Goal: Check status: Check status

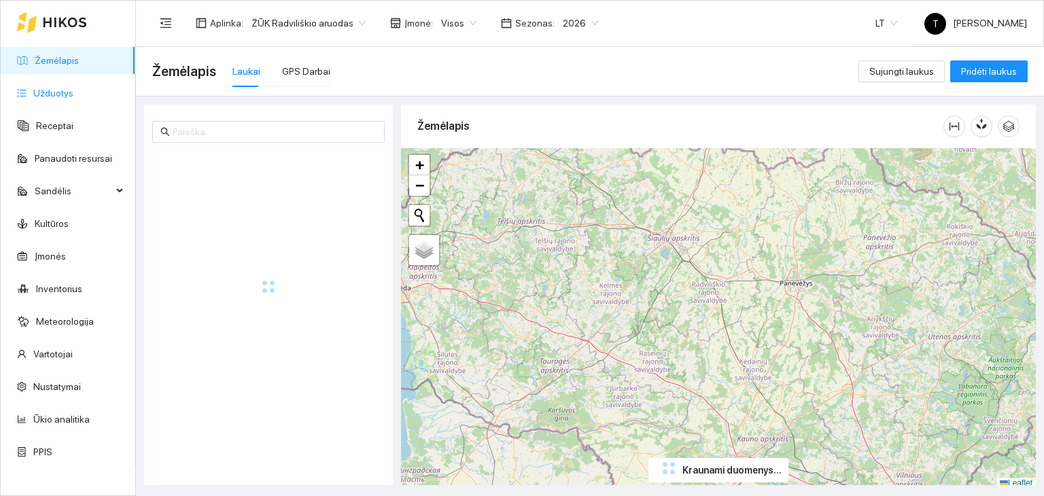
click at [66, 88] on link "Užduotys" at bounding box center [53, 93] width 40 height 11
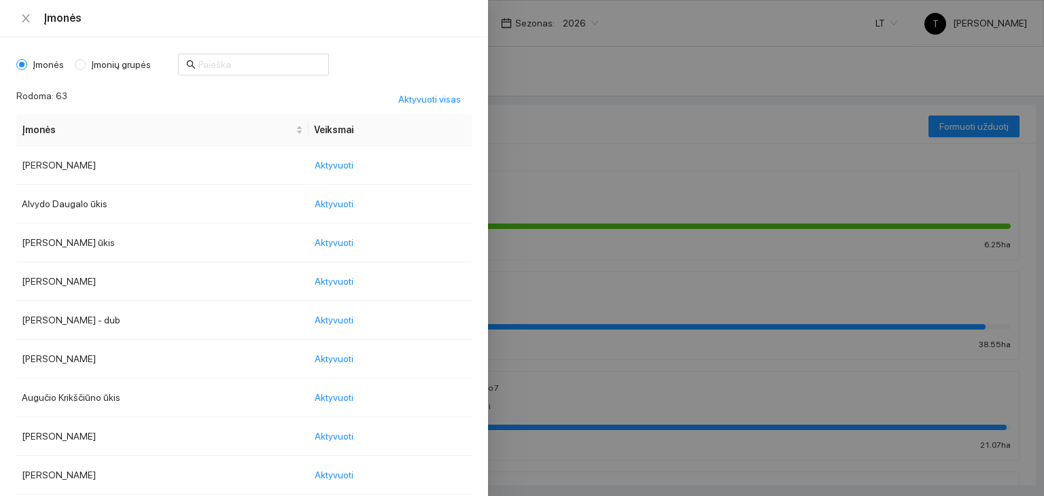
click at [457, 20] on body "Žemėlapis Užduotys Receptai Panaudoti resursai Sandėlis Kultūros Įmonės Invento…" at bounding box center [522, 248] width 1044 height 496
click at [86, 65] on span "Įmonių grupės" at bounding box center [121, 64] width 71 height 15
click at [84, 65] on input "Įmonių grupės" at bounding box center [80, 64] width 11 height 11
radio input "true"
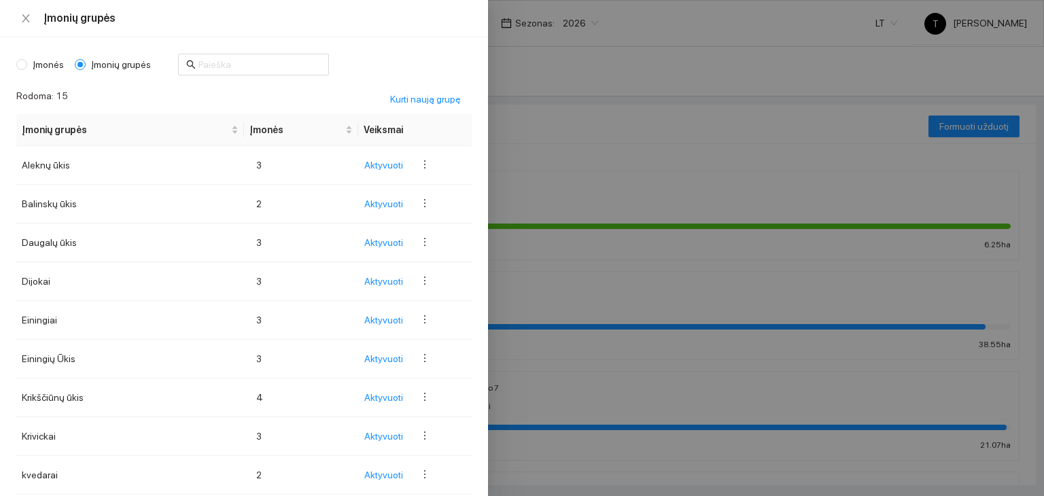
click at [55, 63] on span "Įmonės" at bounding box center [48, 64] width 42 height 15
click at [27, 63] on input "Įmonės" at bounding box center [21, 64] width 11 height 11
radio input "true"
radio input "false"
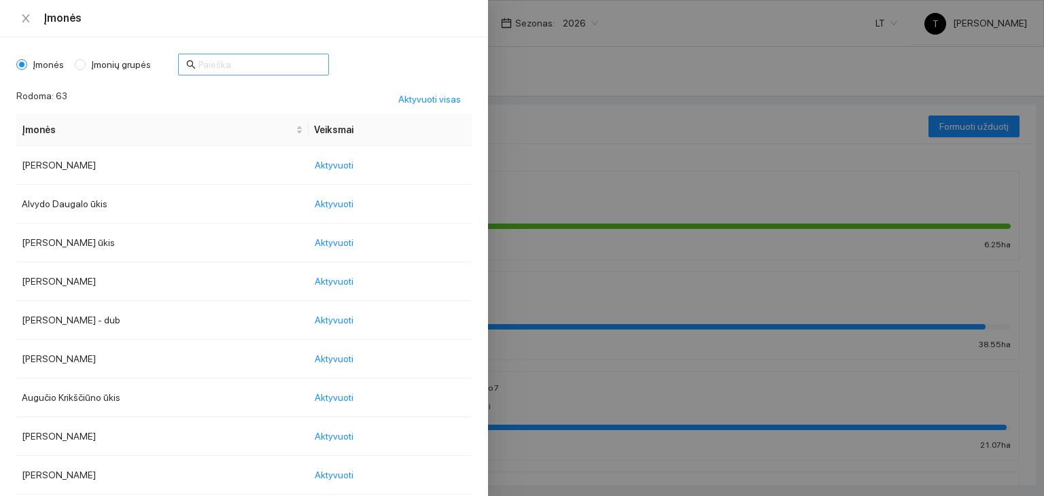
click at [214, 63] on input "text" at bounding box center [259, 64] width 122 height 15
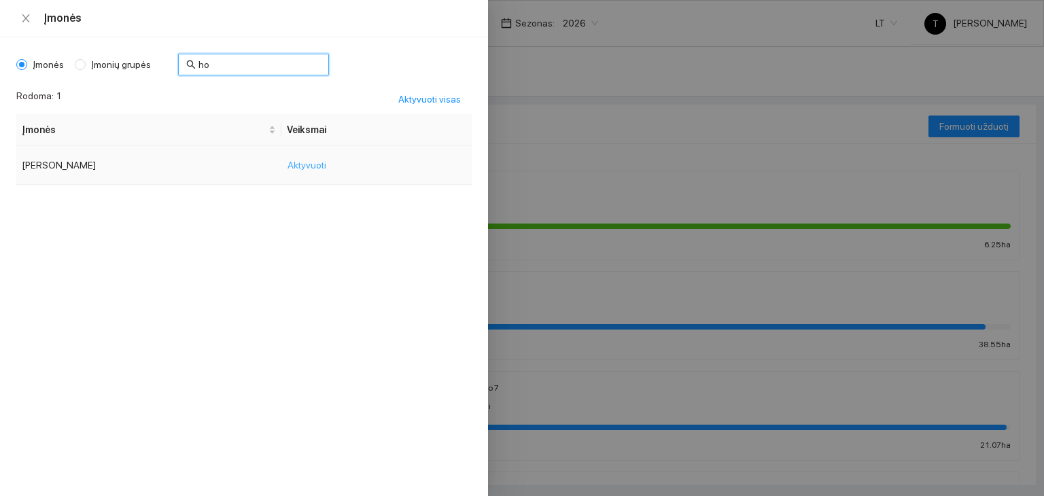
click at [288, 167] on span "Aktyvuoti" at bounding box center [307, 165] width 39 height 15
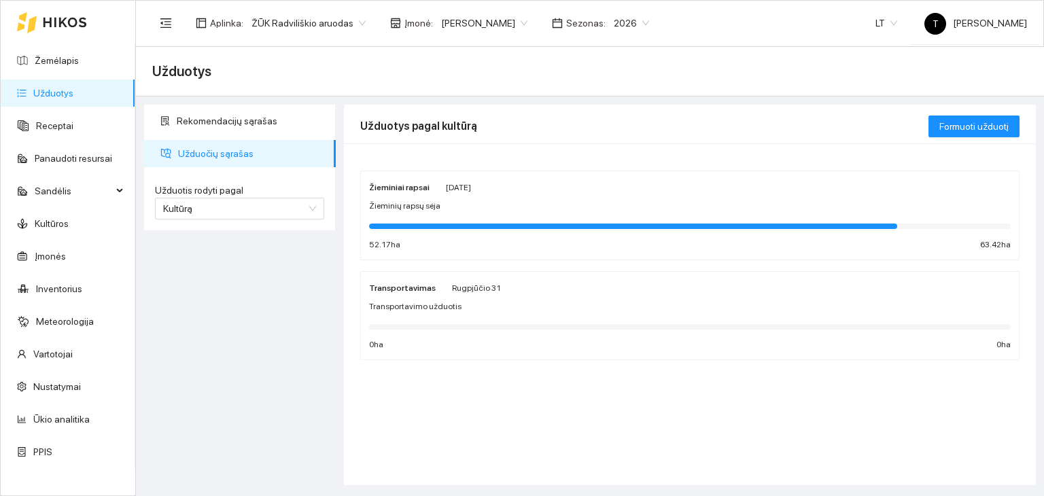
click at [631, 196] on div "Žieminiai rapsai [DATE] Žieminių rapsų sėja 52.17 ha 63.42 ha" at bounding box center [690, 215] width 642 height 72
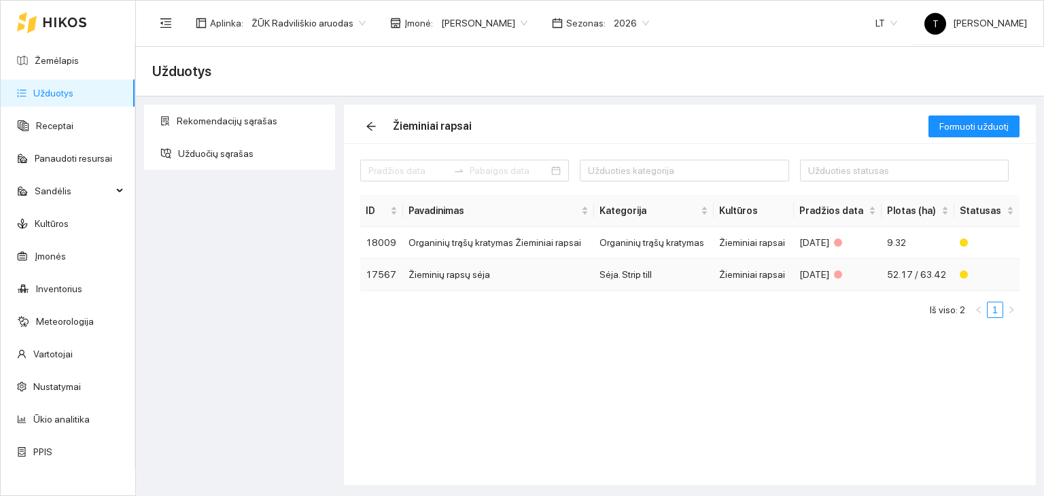
click at [908, 271] on span "52.17 / 63.42" at bounding box center [916, 274] width 59 height 11
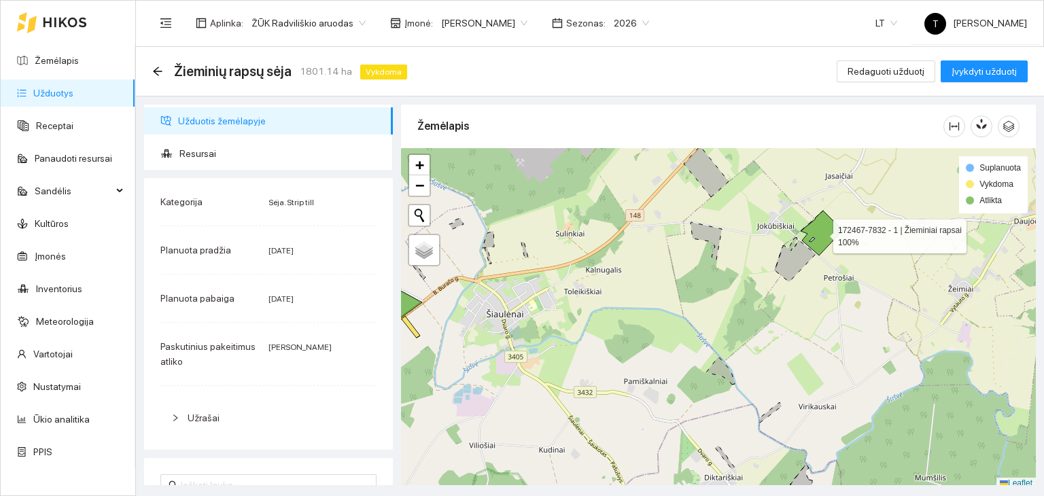
click at [821, 233] on icon at bounding box center [822, 233] width 42 height 45
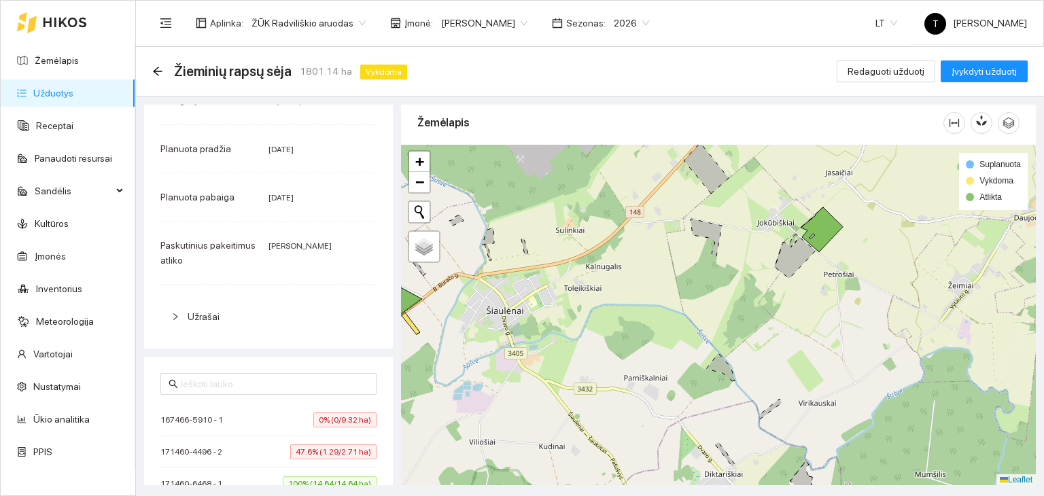
scroll to position [340, 0]
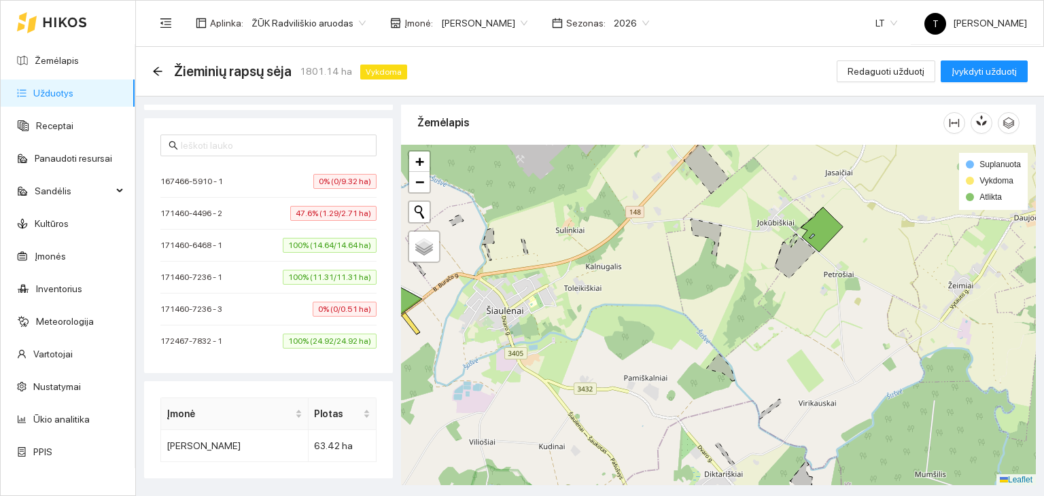
click at [345, 180] on span "0% (0/9.32 ha)" at bounding box center [344, 181] width 63 height 15
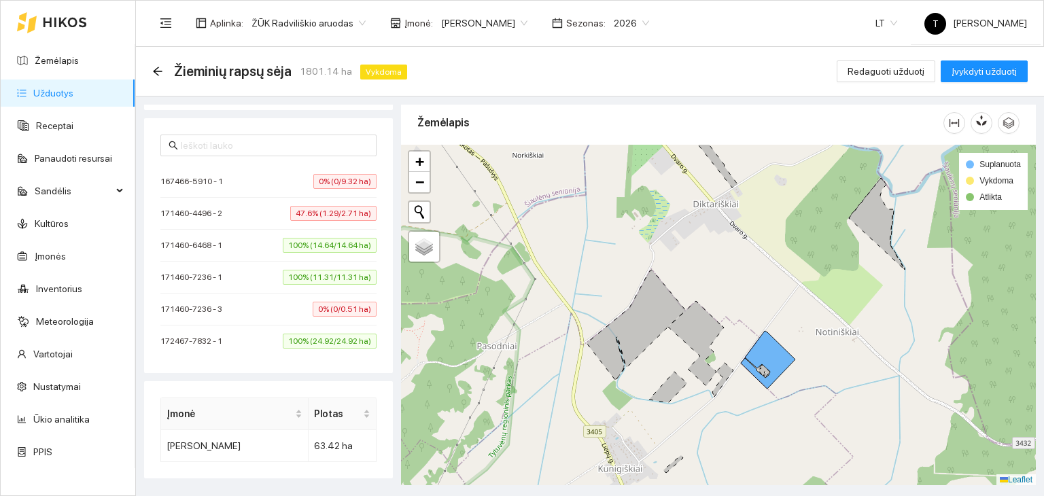
click at [332, 214] on span "47.6% (1.29/2.71 ha)" at bounding box center [333, 213] width 86 height 15
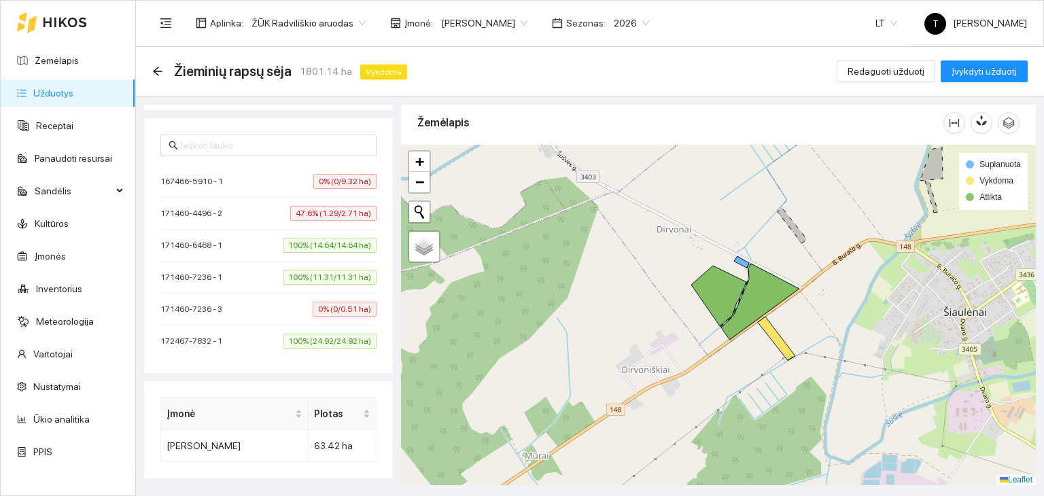
click at [337, 242] on span "100% (14.64/14.64 ha)" at bounding box center [330, 245] width 94 height 15
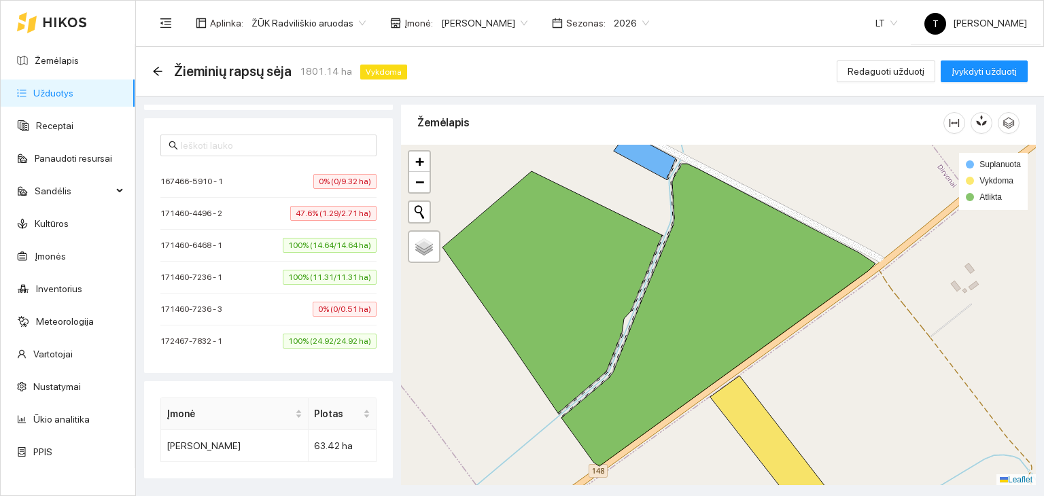
click at [362, 341] on span "100% (24.92/24.92 ha)" at bounding box center [330, 341] width 94 height 15
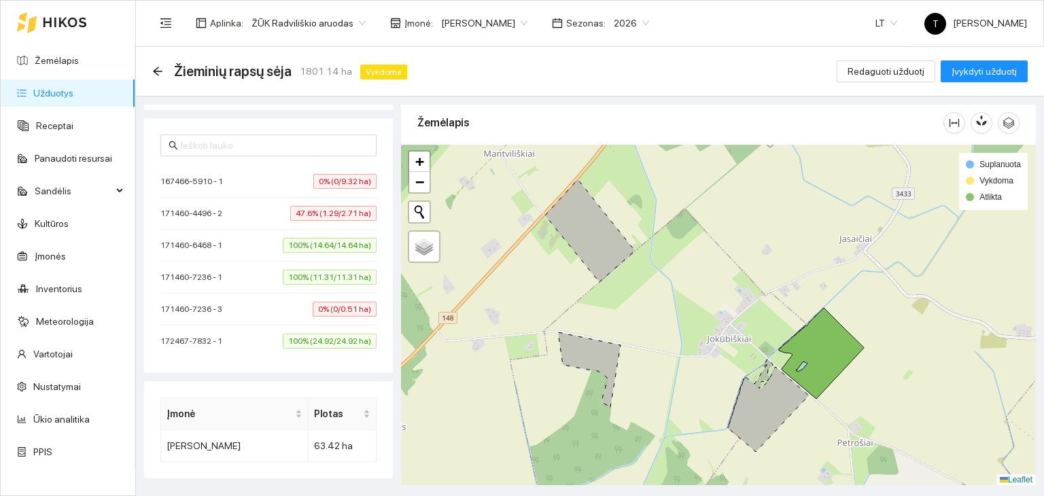
click at [349, 241] on span "100% (14.64/14.64 ha)" at bounding box center [330, 245] width 94 height 15
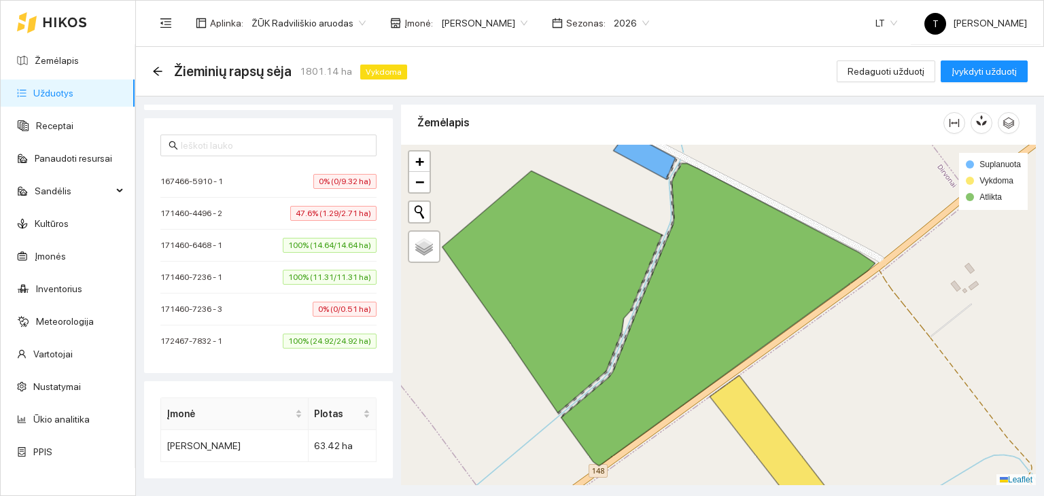
click at [347, 276] on span "100% (11.31/11.31 ha)" at bounding box center [330, 277] width 94 height 15
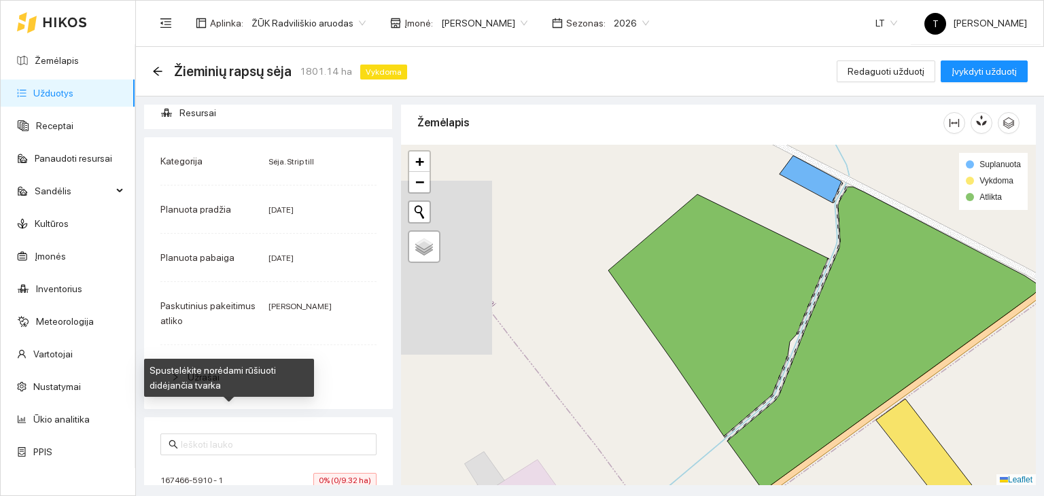
scroll to position [31, 0]
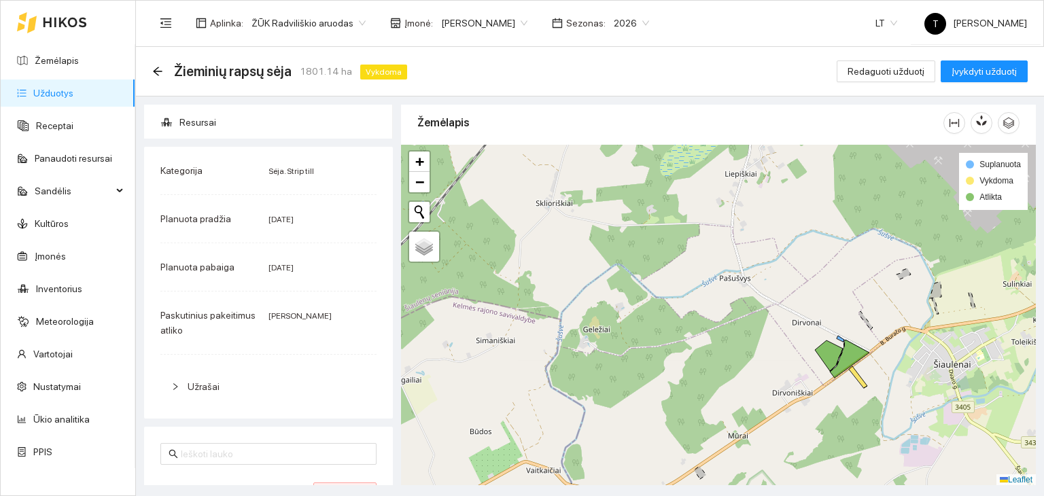
drag, startPoint x: 960, startPoint y: 385, endPoint x: 629, endPoint y: 297, distance: 342.6
click at [629, 297] on div "+ − Nieko nerasta. Bandykite dar kartą. Žemėlapis Palydovas Leaflet Suplanuota …" at bounding box center [718, 315] width 635 height 341
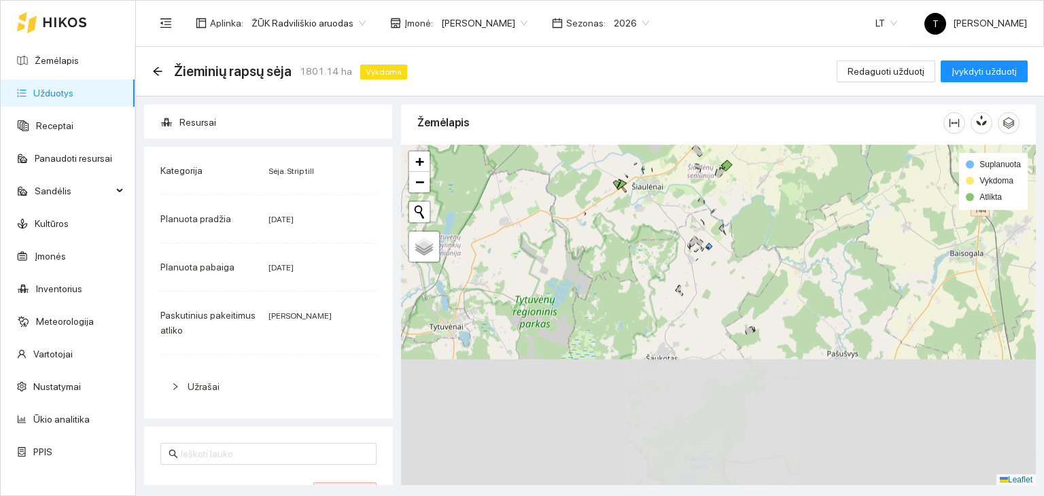
drag, startPoint x: 808, startPoint y: 457, endPoint x: 754, endPoint y: 273, distance: 191.9
click at [754, 273] on div "+ − Nieko nerasta. Bandykite dar kartą. Žemėlapis Palydovas Leaflet Suplanuota …" at bounding box center [718, 315] width 635 height 341
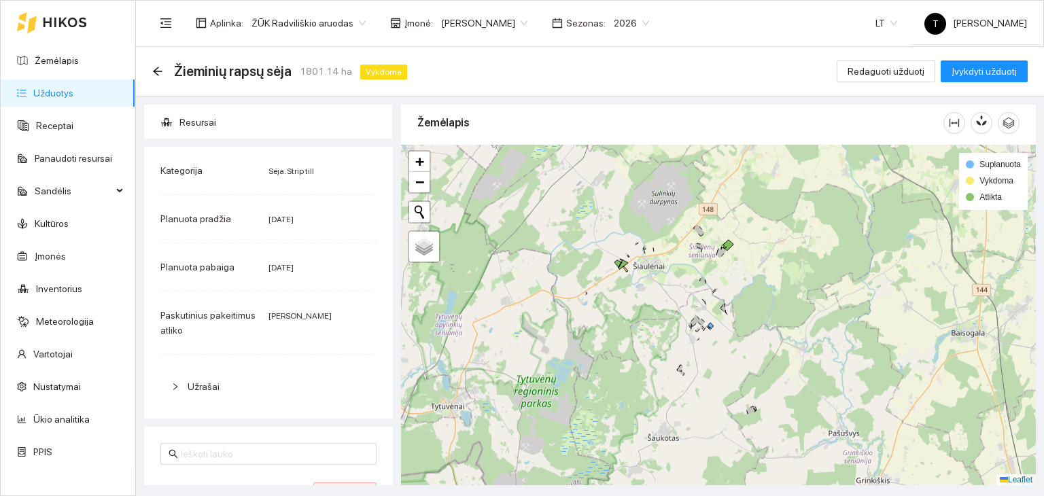
drag, startPoint x: 708, startPoint y: 235, endPoint x: 712, endPoint y: 344, distance: 109.5
click at [712, 344] on div "+ − Nieko nerasta. Bandykite dar kartą. Žemėlapis Palydovas Leaflet Suplanuota …" at bounding box center [718, 315] width 635 height 341
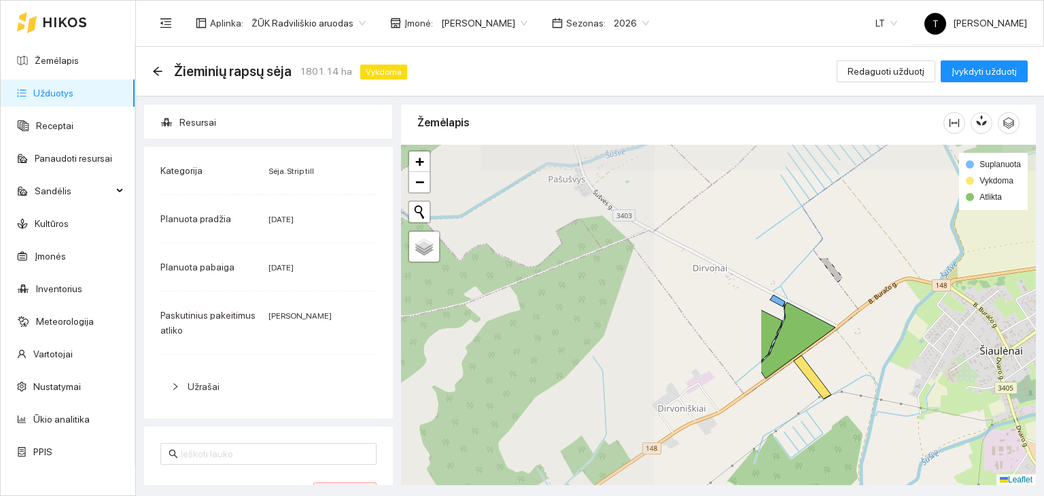
drag, startPoint x: 487, startPoint y: 243, endPoint x: 899, endPoint y: 392, distance: 437.4
click at [899, 392] on div "+ − Nieko nerasta. Bandykite dar kartą. Žemėlapis Palydovas Leaflet Suplanuota …" at bounding box center [718, 315] width 635 height 341
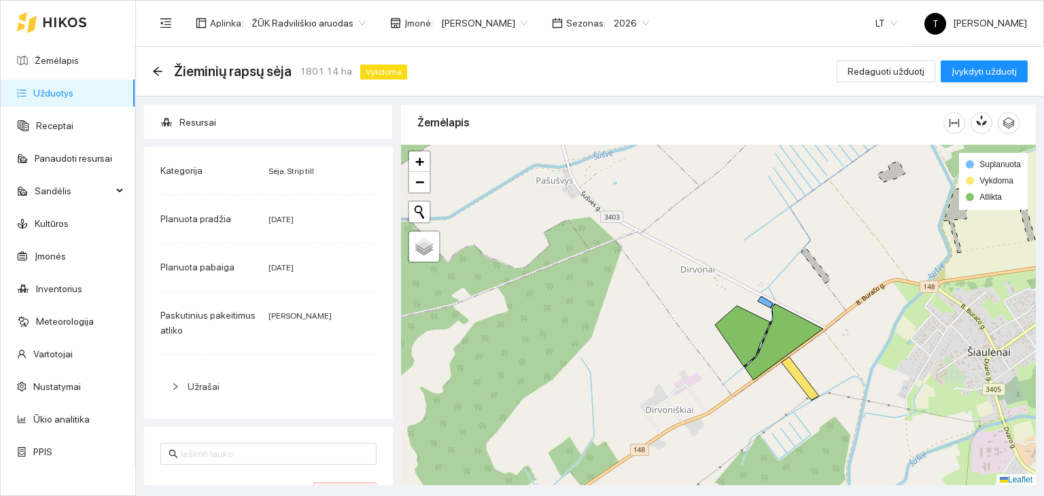
scroll to position [439, 0]
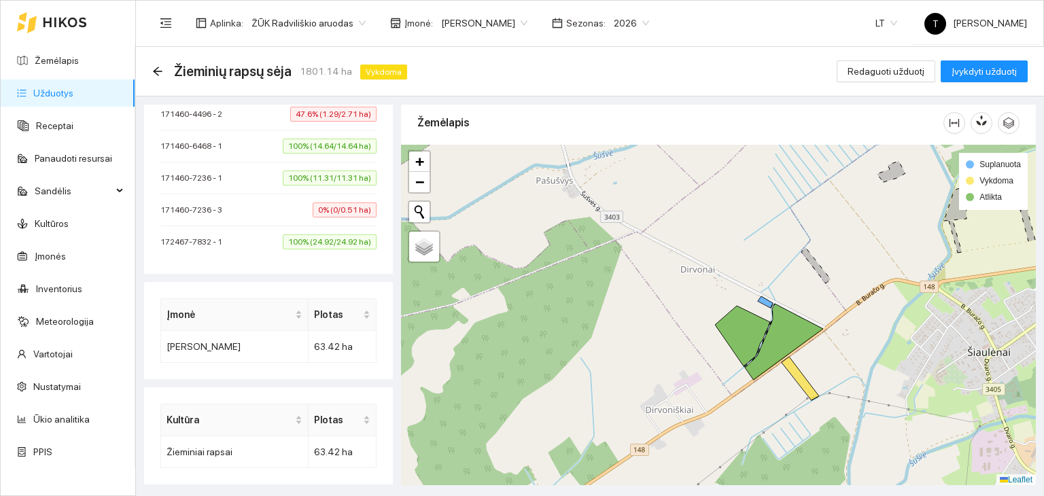
click at [340, 171] on span "100% (11.31/11.31 ha)" at bounding box center [330, 178] width 94 height 15
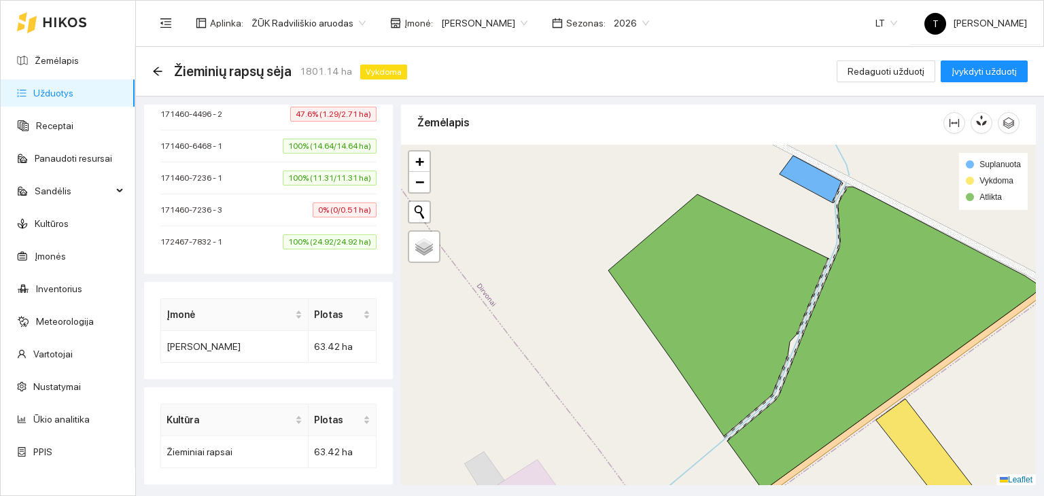
click at [340, 212] on span "0% (0/0.51 ha)" at bounding box center [345, 210] width 64 height 15
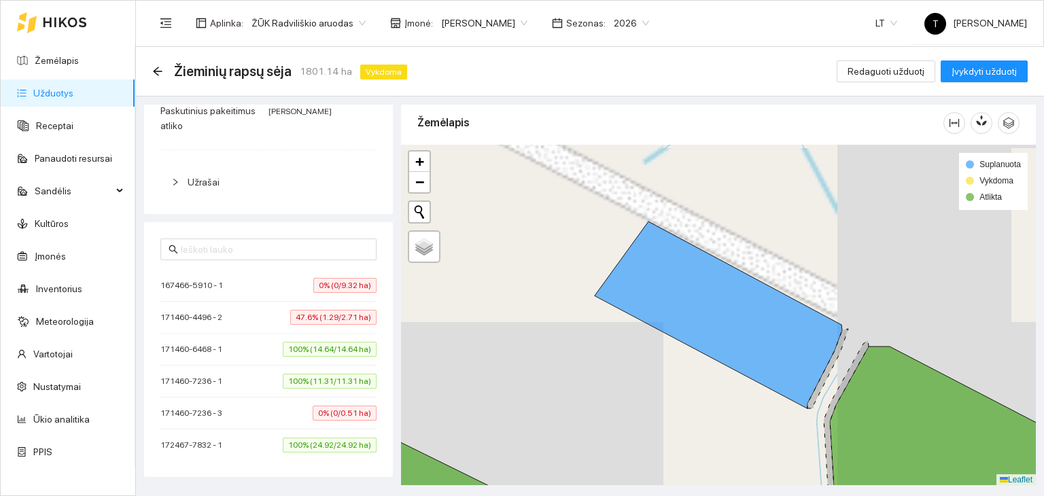
scroll to position [235, 0]
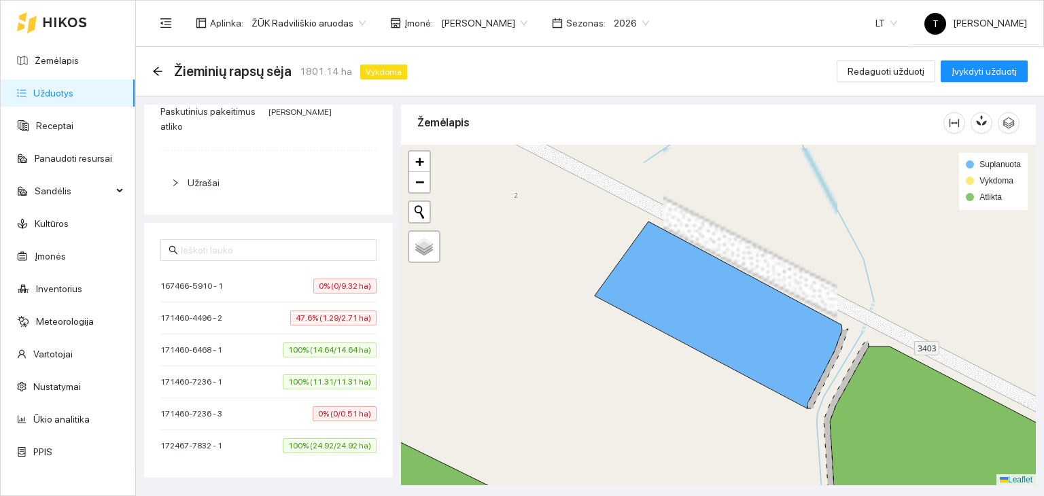
click at [339, 285] on span "0% (0/9.32 ha)" at bounding box center [344, 286] width 63 height 15
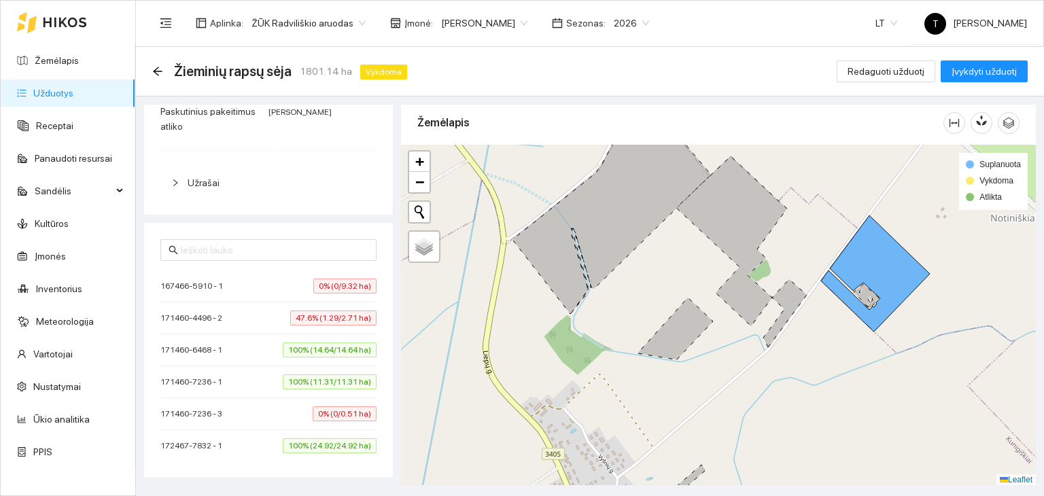
click at [47, 27] on icon at bounding box center [65, 22] width 44 height 11
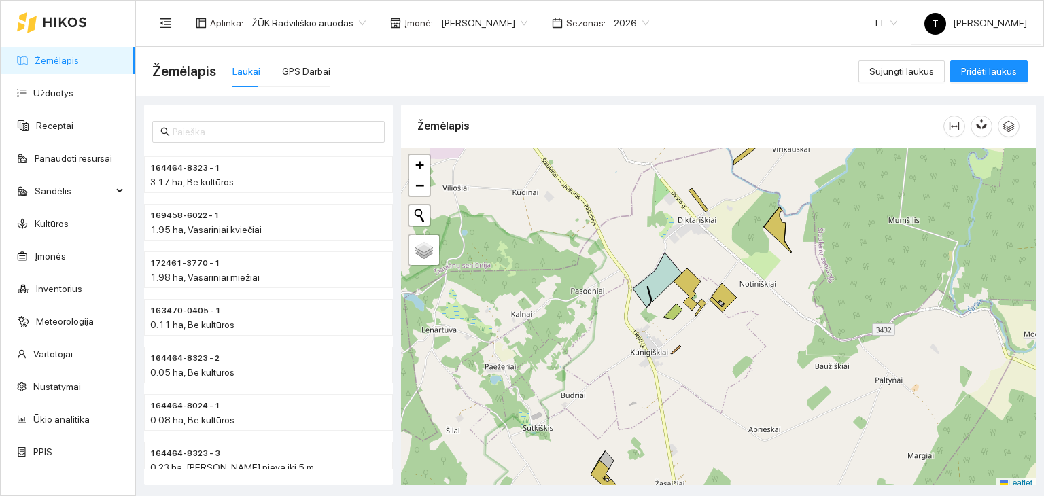
scroll to position [3, 0]
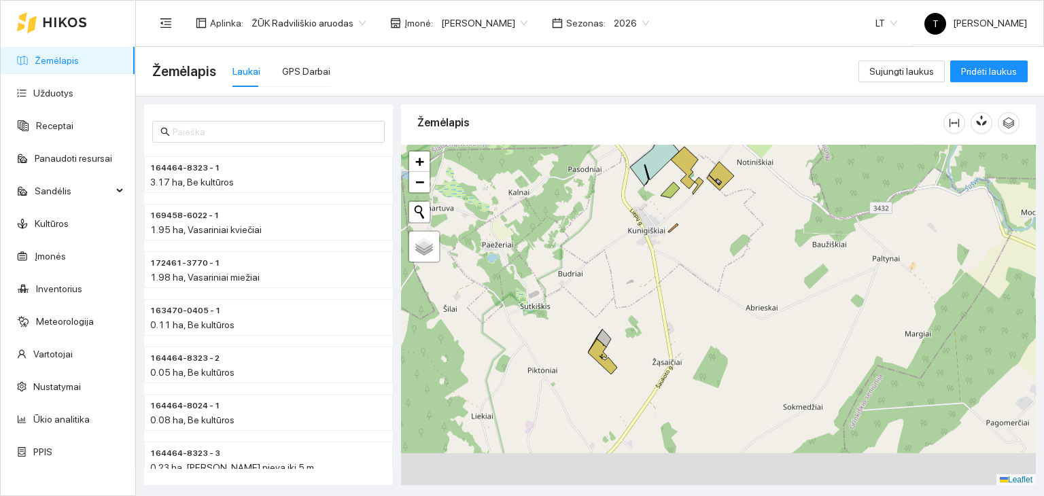
drag, startPoint x: 691, startPoint y: 387, endPoint x: 690, endPoint y: 269, distance: 118.3
click at [690, 269] on div "+ − Nieko nerasta. Bandykite dar kartą. Žemėlapis Palydovas Leaflet" at bounding box center [718, 315] width 635 height 341
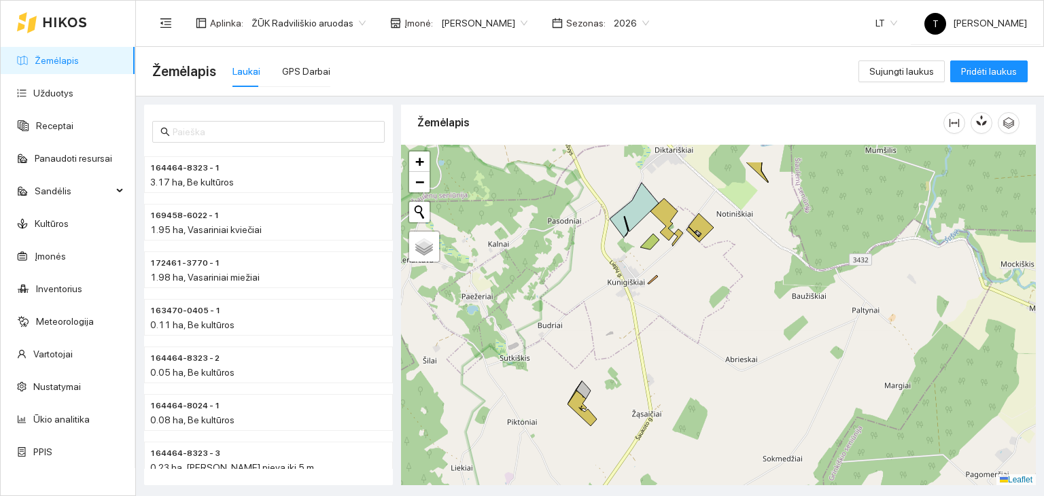
drag, startPoint x: 703, startPoint y: 243, endPoint x: 682, endPoint y: 296, distance: 57.1
click at [682, 296] on div "+ − Nieko nerasta. Bandykite dar kartą. Žemėlapis Palydovas Leaflet" at bounding box center [718, 315] width 635 height 341
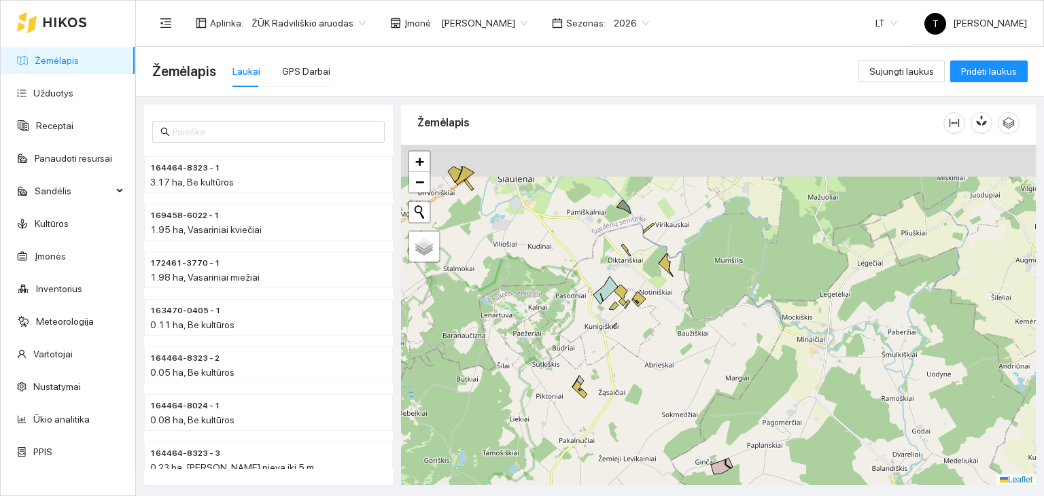
drag, startPoint x: 634, startPoint y: 183, endPoint x: 638, endPoint y: 307, distance: 124.4
click at [638, 307] on div "+ − Nieko nerasta. Bandykite dar kartą. Žemėlapis Palydovas Leaflet" at bounding box center [718, 315] width 635 height 341
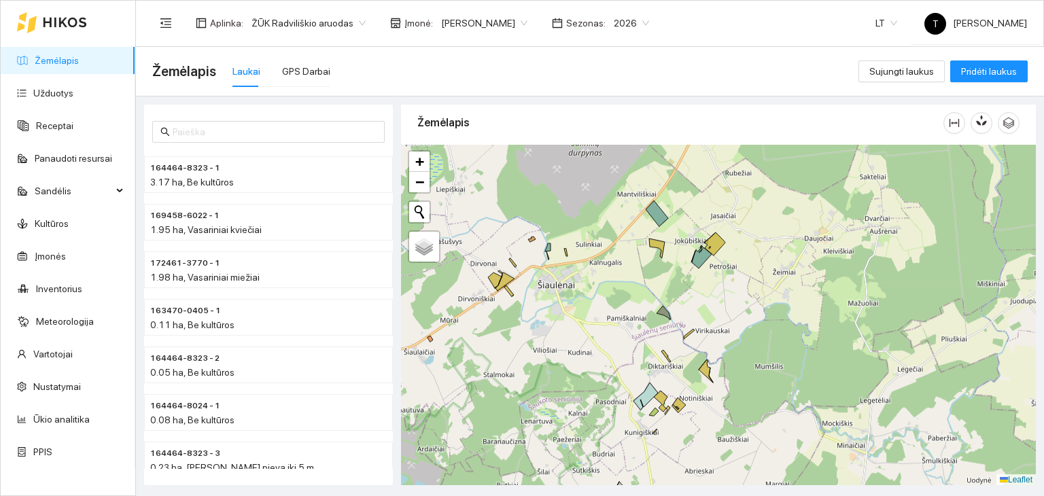
drag, startPoint x: 538, startPoint y: 222, endPoint x: 574, endPoint y: 265, distance: 56.5
click at [574, 265] on div "+ − Nieko nerasta. Bandykite dar kartą. Žemėlapis Palydovas Leaflet" at bounding box center [718, 315] width 635 height 341
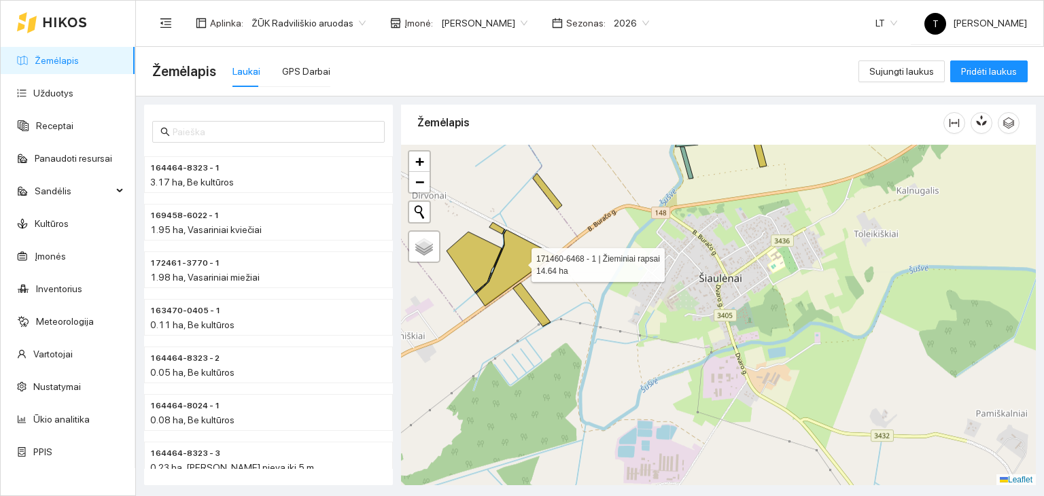
click at [519, 261] on icon at bounding box center [516, 268] width 78 height 76
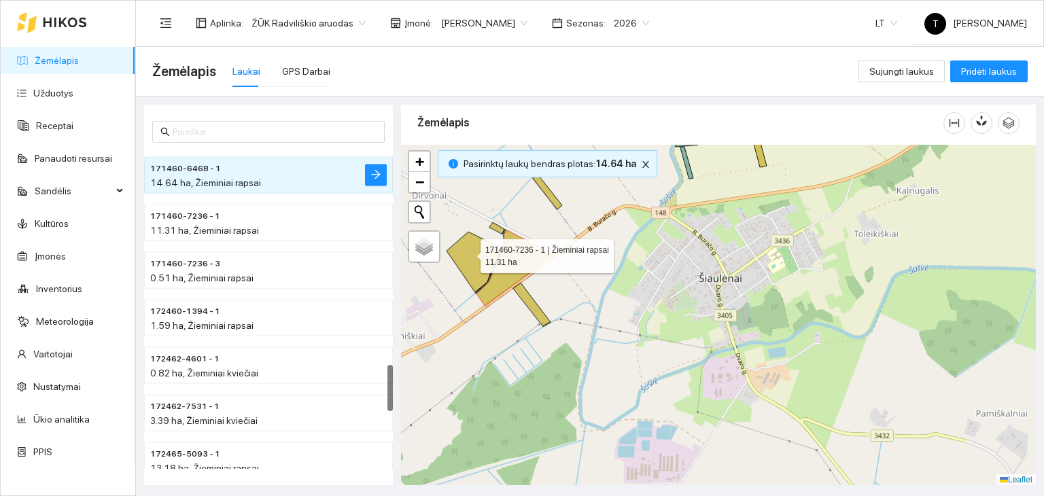
click at [468, 252] on icon at bounding box center [474, 262] width 55 height 60
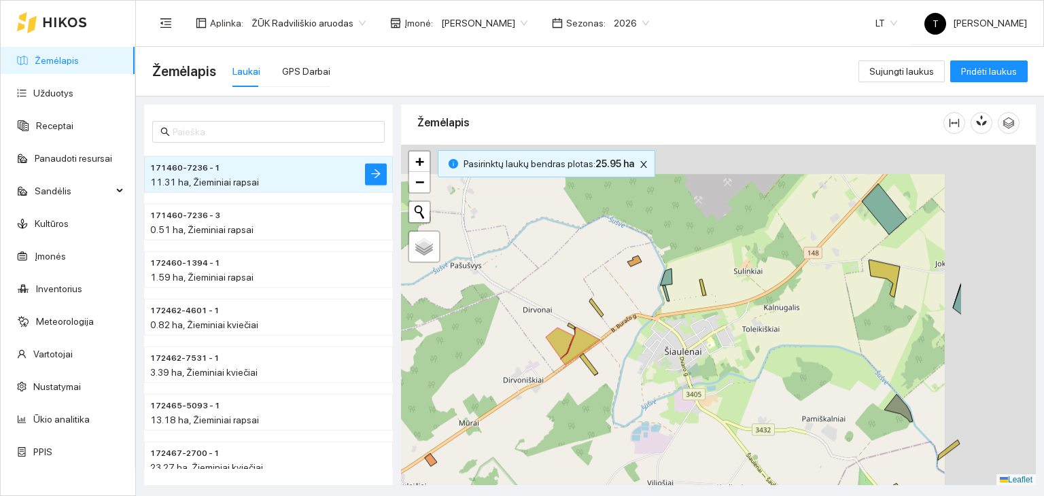
drag, startPoint x: 870, startPoint y: 318, endPoint x: 755, endPoint y: 356, distance: 121.5
click at [755, 356] on div "+ − Nieko nerasta. Bandykite dar kartą. Žemėlapis Palydovas Leaflet" at bounding box center [718, 315] width 635 height 341
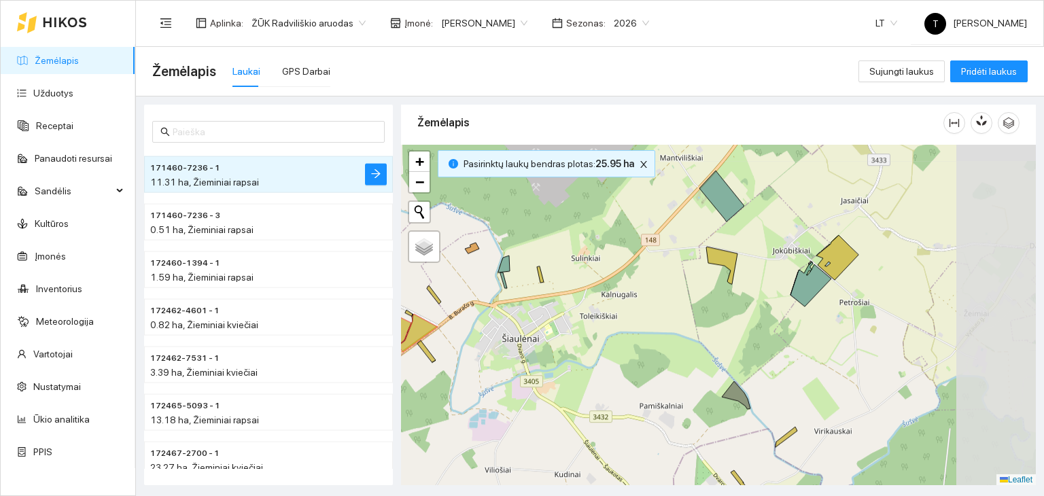
drag, startPoint x: 908, startPoint y: 328, endPoint x: 753, endPoint y: 315, distance: 155.5
click at [753, 315] on div "+ − Nieko nerasta. Bandykite dar kartą. Žemėlapis Palydovas Leaflet" at bounding box center [718, 315] width 635 height 341
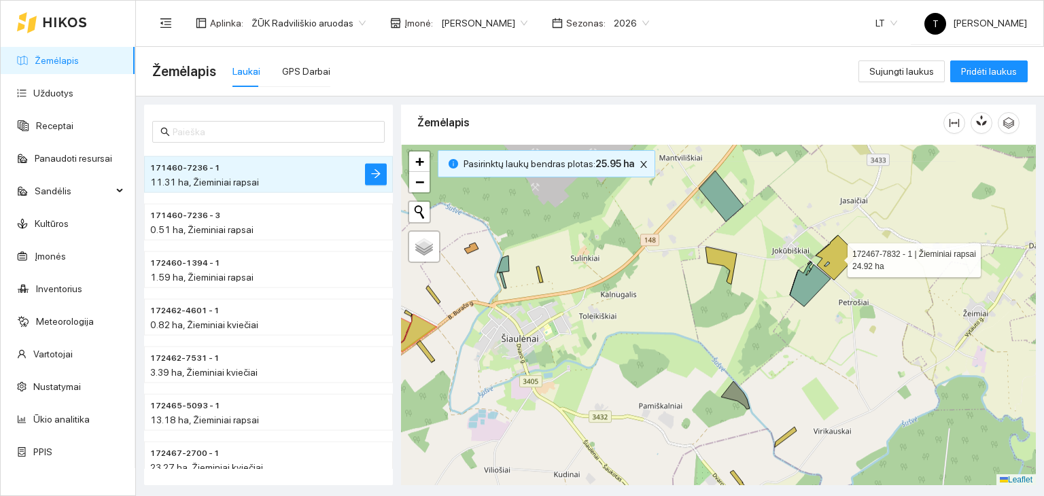
click at [835, 256] on icon at bounding box center [837, 257] width 42 height 45
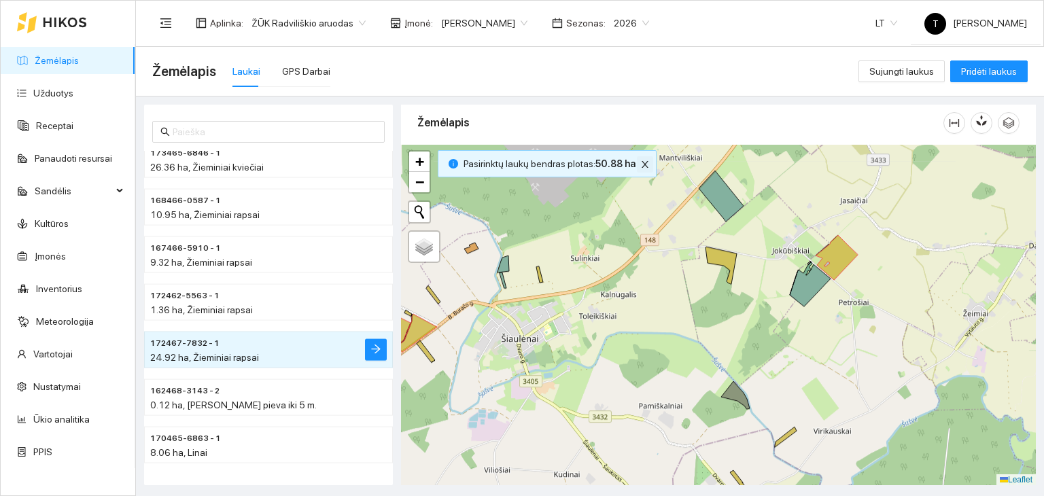
click at [642, 163] on icon "close" at bounding box center [645, 164] width 7 height 7
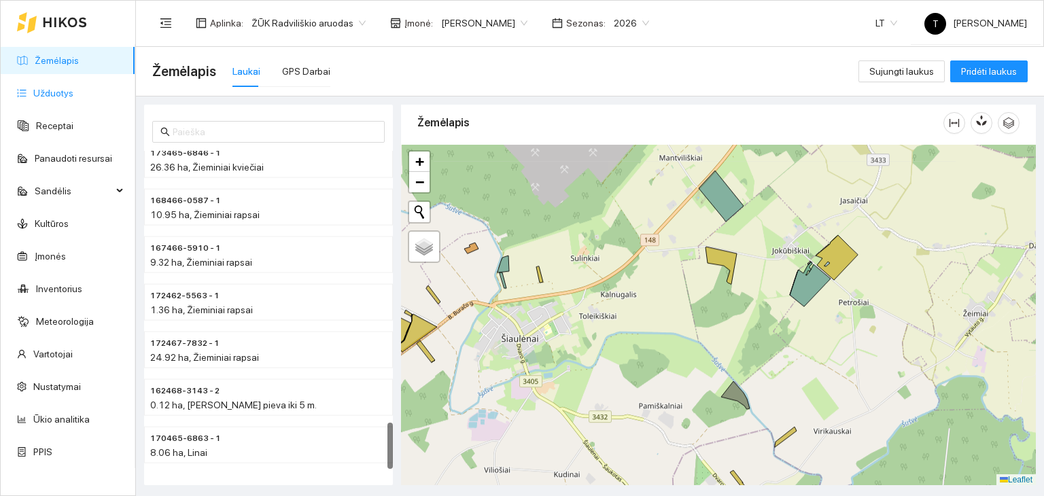
click at [73, 97] on link "Užduotys" at bounding box center [53, 93] width 40 height 11
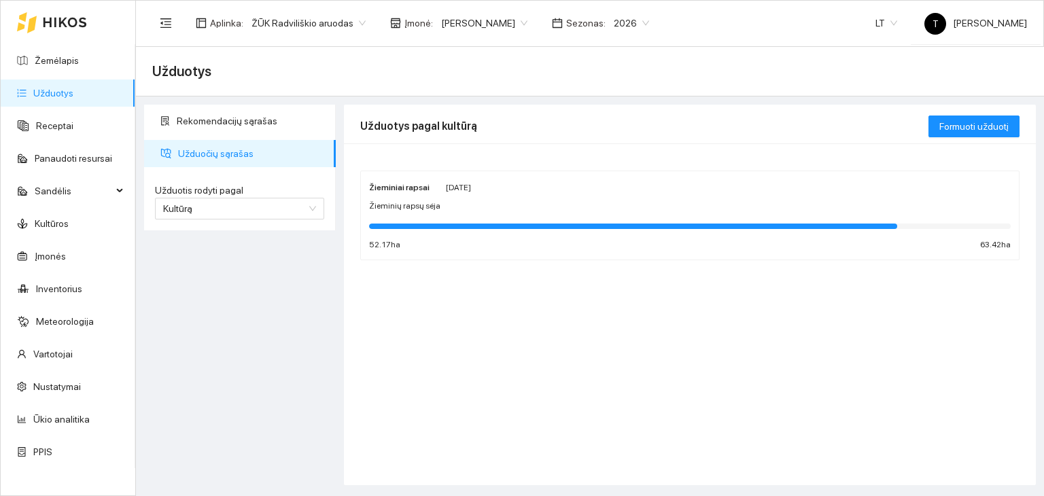
click at [489, 22] on body "Žemėlapis Užduotys Receptai Panaudoti resursai Sandėlis Kultūros Įmonės Invento…" at bounding box center [522, 248] width 1044 height 496
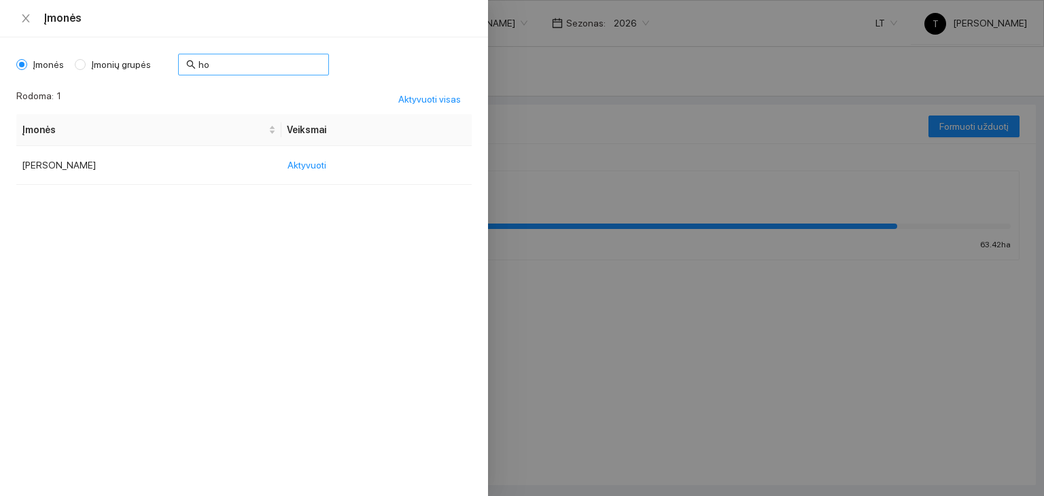
click at [211, 61] on input "ho" at bounding box center [259, 64] width 122 height 15
type input "h"
type input "don"
click at [296, 207] on span "Aktyvuoti" at bounding box center [307, 203] width 39 height 15
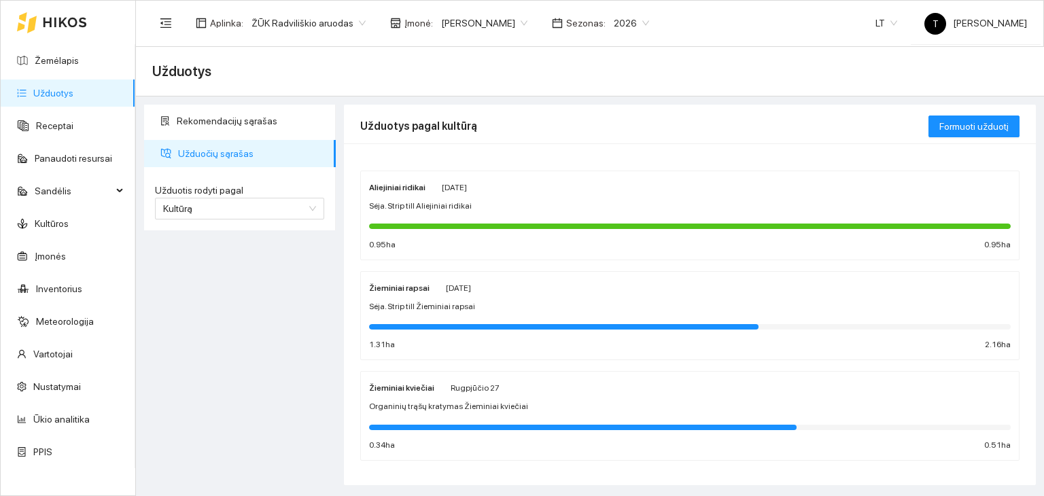
scroll to position [13, 0]
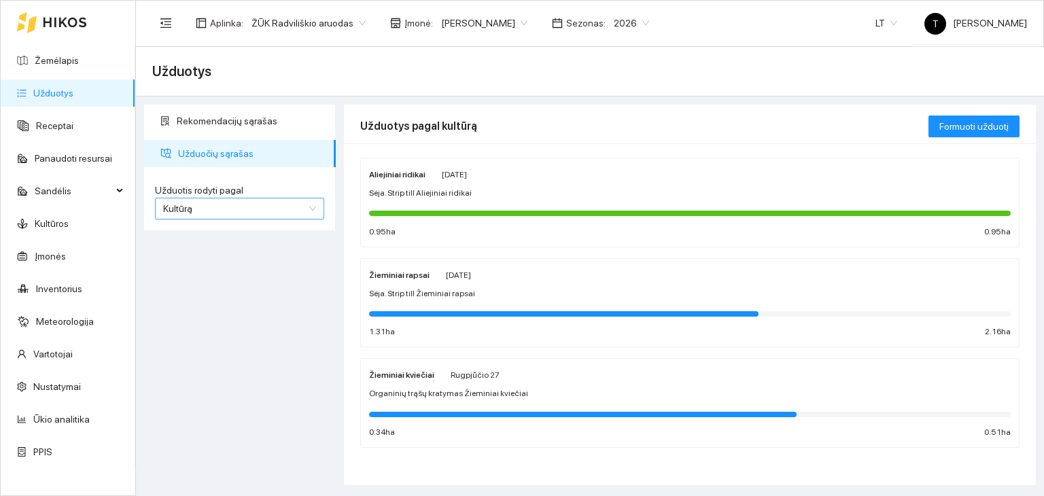
click at [188, 203] on span "Kultūrą" at bounding box center [177, 208] width 29 height 11
click at [192, 242] on div "Užduotį" at bounding box center [239, 235] width 153 height 15
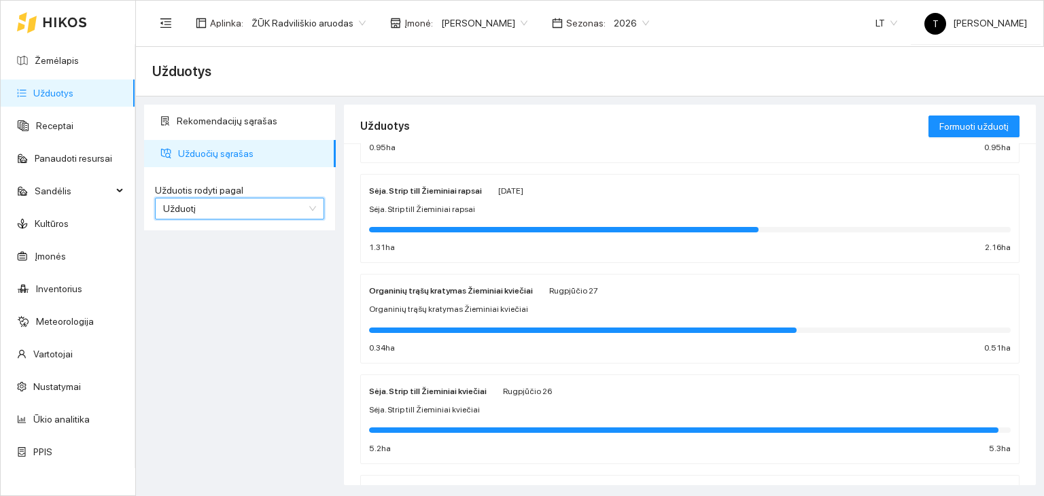
scroll to position [31, 0]
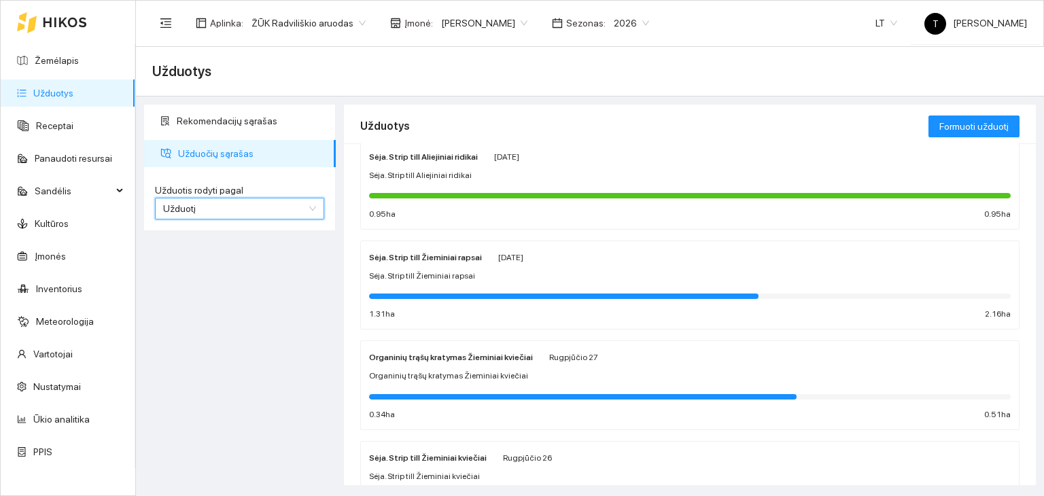
click at [876, 286] on div "Sėja. Strip till Žieminiai rapsai [DATE] Sėja. Strip till Žieminiai rapsai 1.31…" at bounding box center [690, 285] width 642 height 72
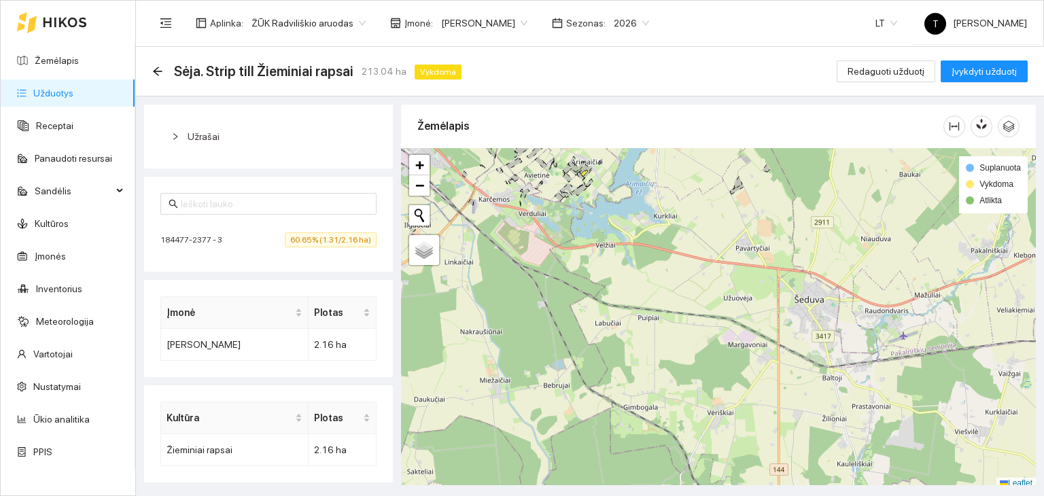
scroll to position [3, 0]
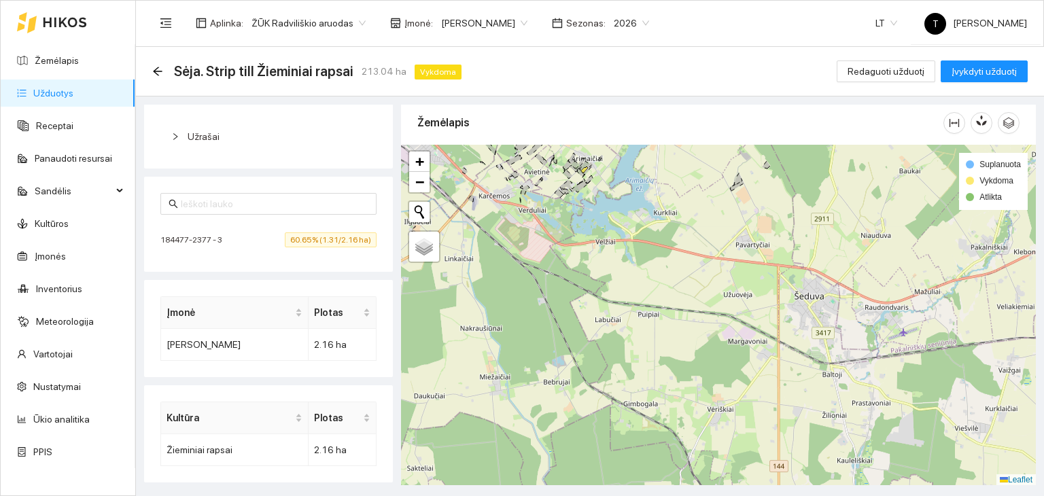
drag, startPoint x: 668, startPoint y: 219, endPoint x: 612, endPoint y: 358, distance: 149.7
click at [612, 358] on div "+ − Nieko nerasta. Bandykite dar kartą. Žemėlapis Palydovas Leaflet Suplanuota …" at bounding box center [718, 315] width 635 height 341
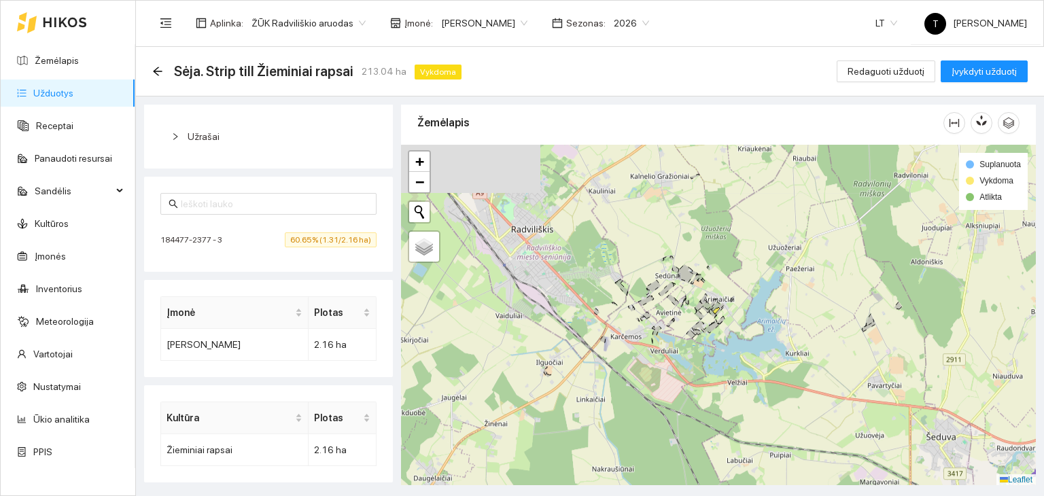
drag, startPoint x: 551, startPoint y: 325, endPoint x: 737, endPoint y: 327, distance: 185.6
click at [739, 327] on div "+ − Nieko nerasta. Bandykite dar kartą. Žemėlapis Palydovas Leaflet Suplanuota …" at bounding box center [718, 315] width 635 height 341
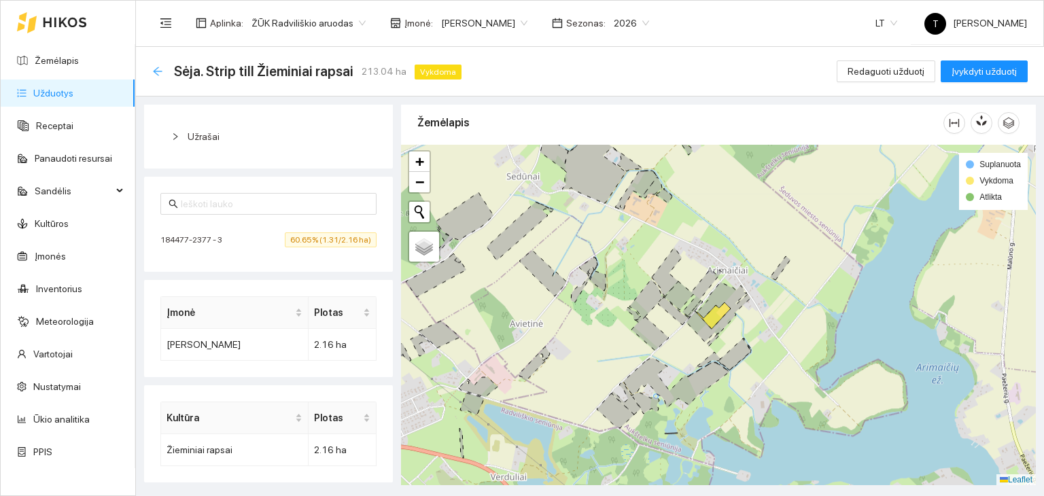
click at [159, 66] on icon "arrow-left" at bounding box center [157, 71] width 11 height 11
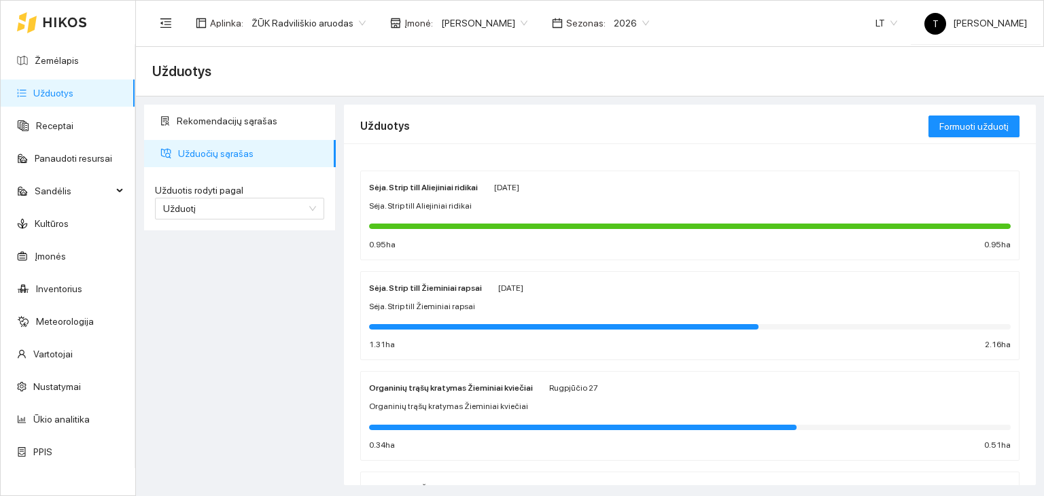
click at [43, 92] on link "Užduotys" at bounding box center [53, 93] width 40 height 11
click at [46, 55] on link "Žemėlapis" at bounding box center [57, 60] width 44 height 11
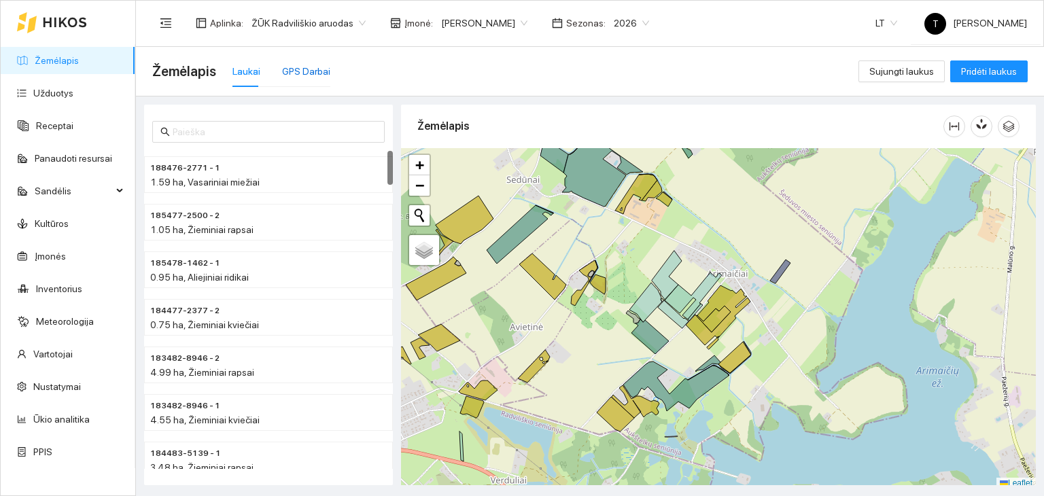
click at [315, 71] on div "GPS Darbai" at bounding box center [306, 71] width 48 height 15
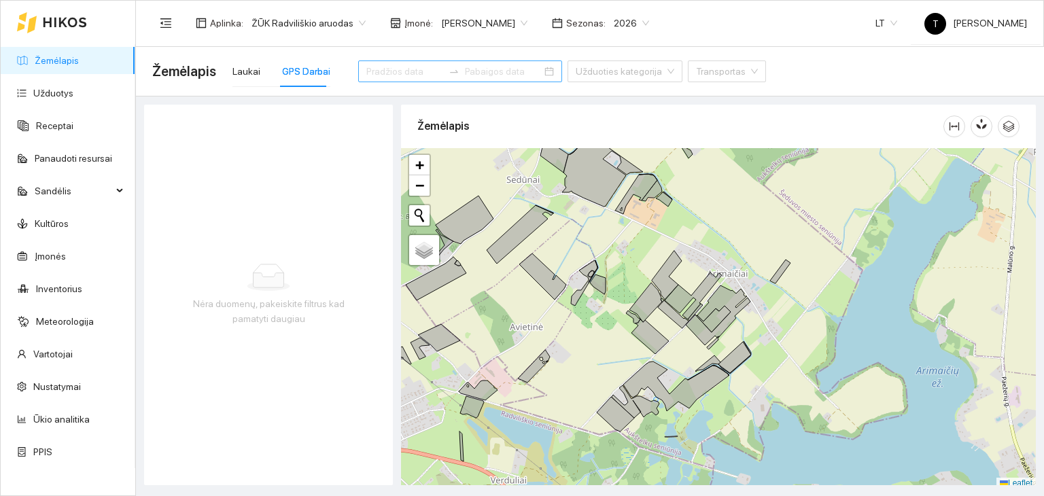
click at [400, 69] on input at bounding box center [404, 71] width 77 height 15
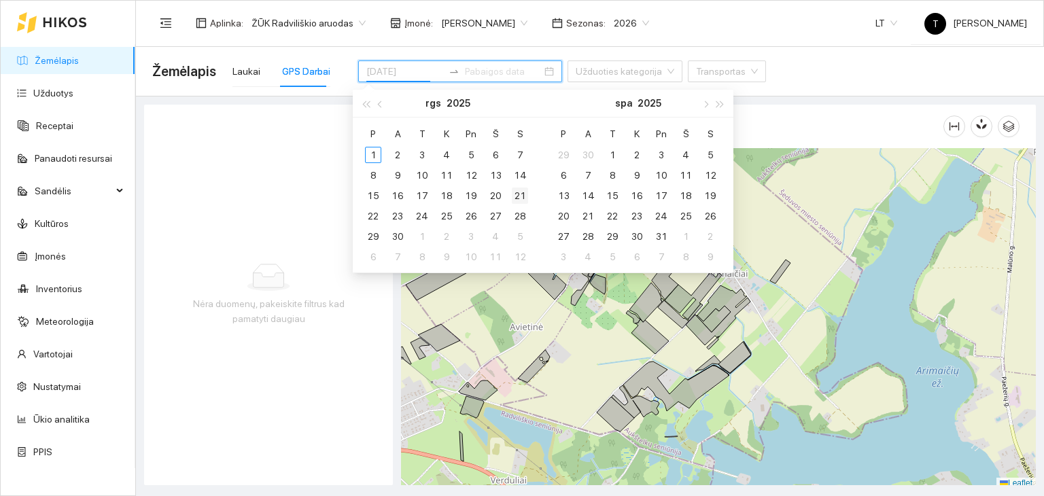
type input "[DATE]"
click at [525, 195] on div "21" at bounding box center [520, 196] width 16 height 16
type input "[DATE]"
click at [373, 210] on div "22" at bounding box center [373, 216] width 16 height 16
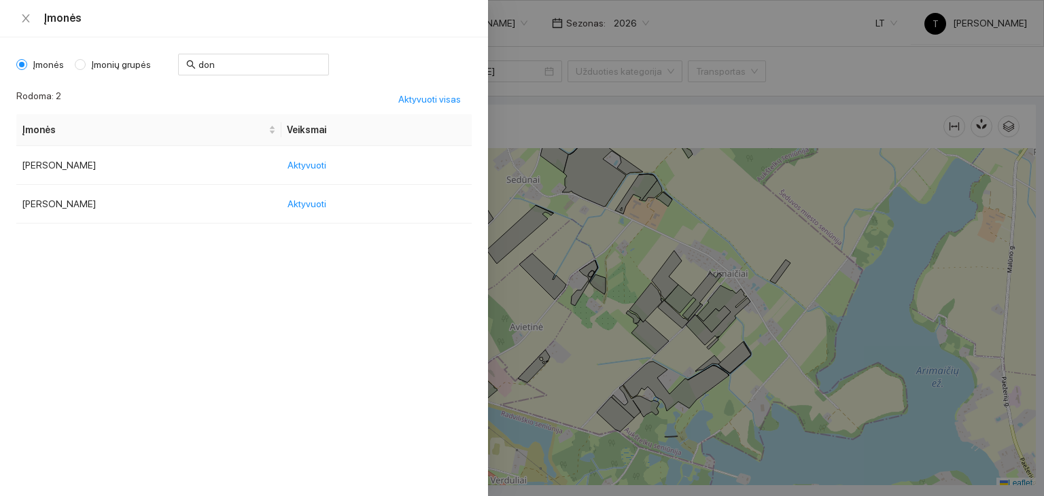
click at [490, 27] on body "Žemėlapis Užduotys Receptai Panaudoti resursai Sandėlis Kultūros Įmonės Invento…" at bounding box center [522, 248] width 1044 height 496
click at [432, 97] on span "Aktyvuoti visas" at bounding box center [429, 99] width 63 height 15
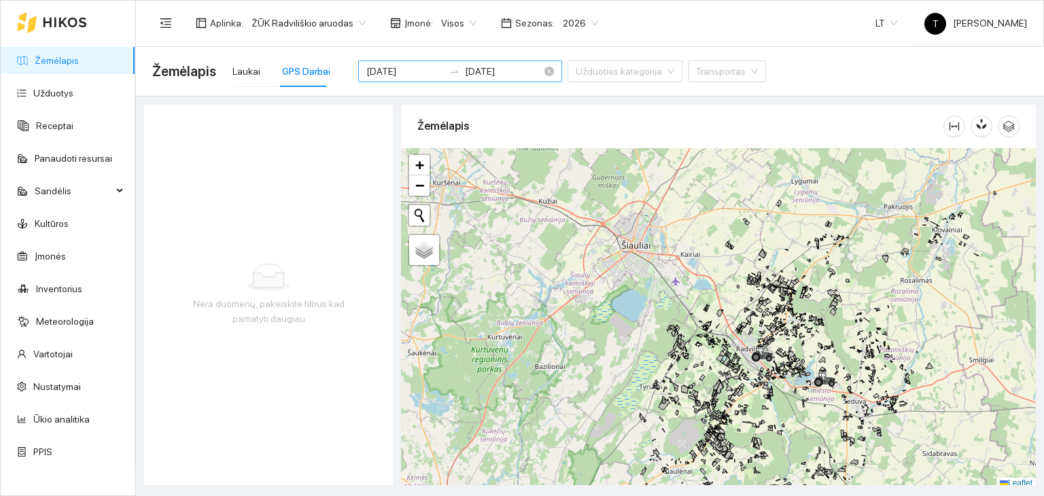
click at [413, 76] on input "[DATE]" at bounding box center [404, 71] width 77 height 15
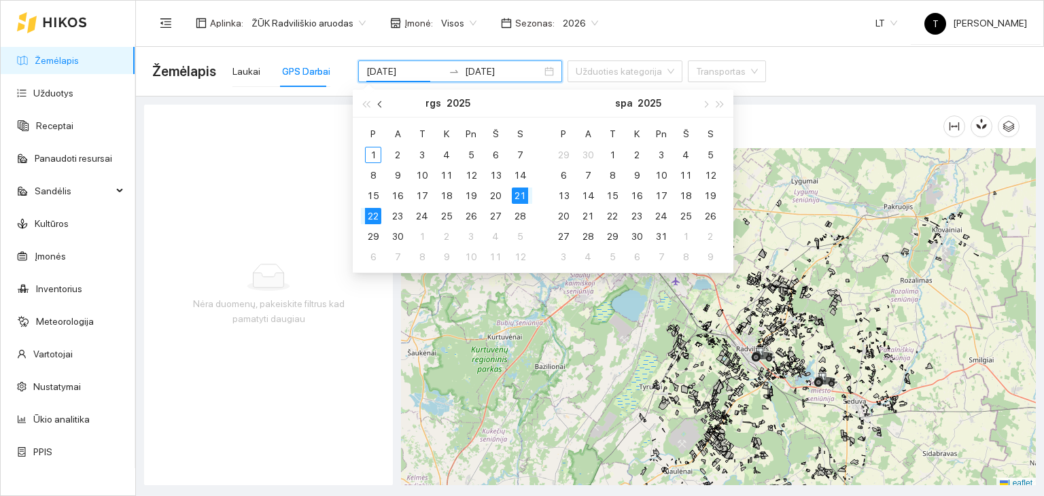
click at [377, 105] on button "button" at bounding box center [380, 103] width 15 height 27
click at [368, 101] on span "button" at bounding box center [365, 104] width 7 height 7
click at [714, 100] on button "button" at bounding box center [720, 103] width 15 height 27
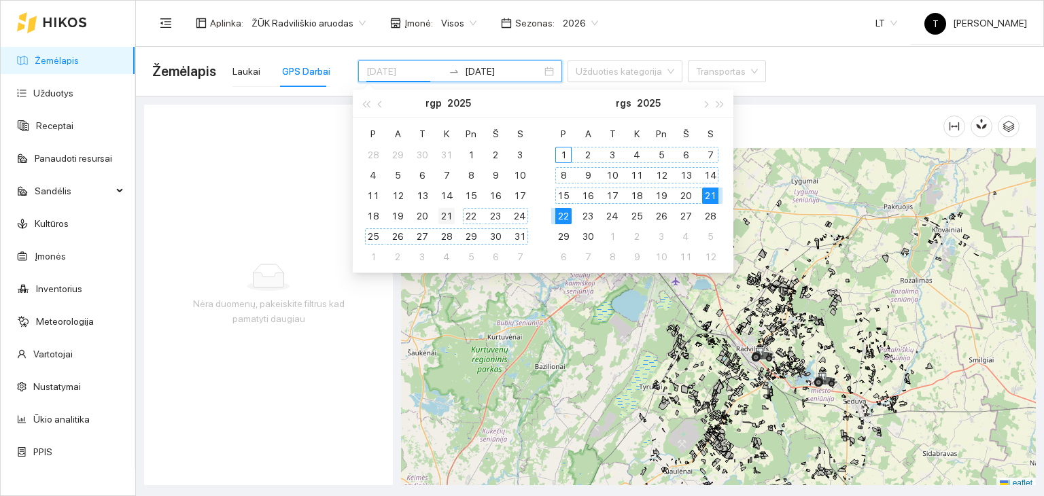
type input "[DATE]"
click at [451, 213] on div "21" at bounding box center [446, 216] width 16 height 16
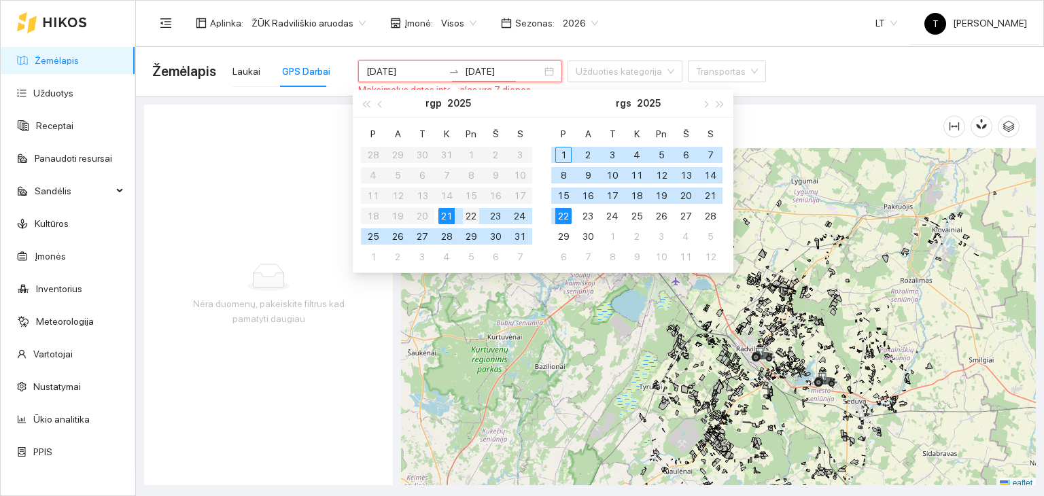
type input "[DATE]"
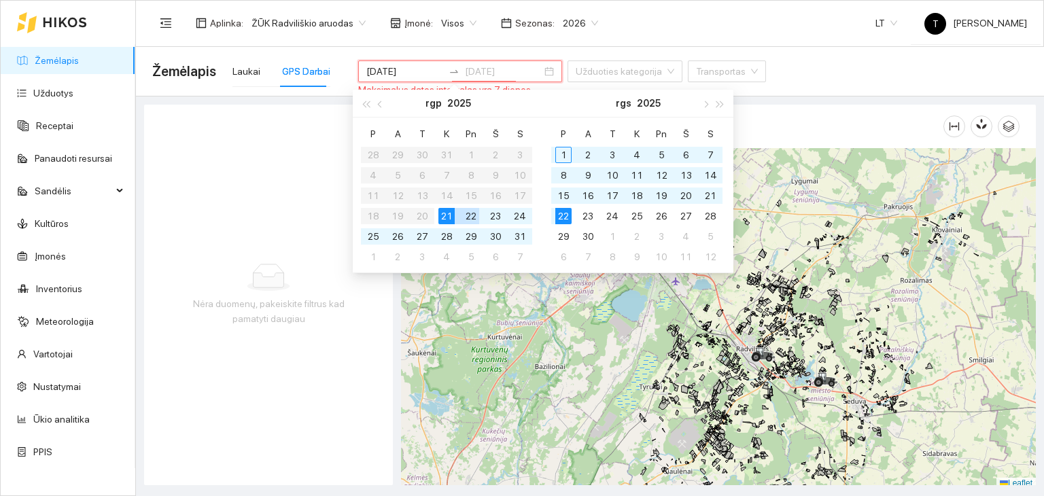
click at [468, 212] on div "22" at bounding box center [471, 216] width 16 height 16
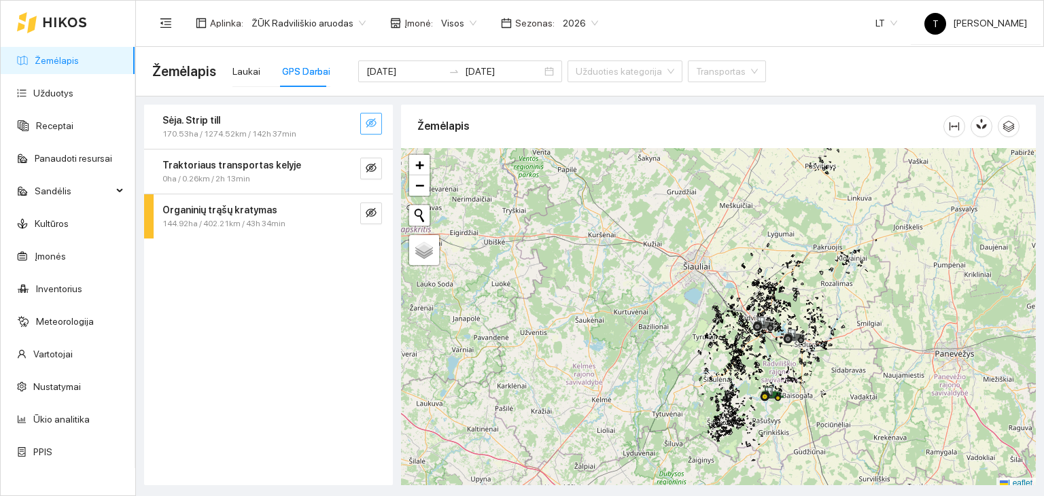
click at [371, 125] on icon "eye-invisible" at bounding box center [371, 123] width 11 height 11
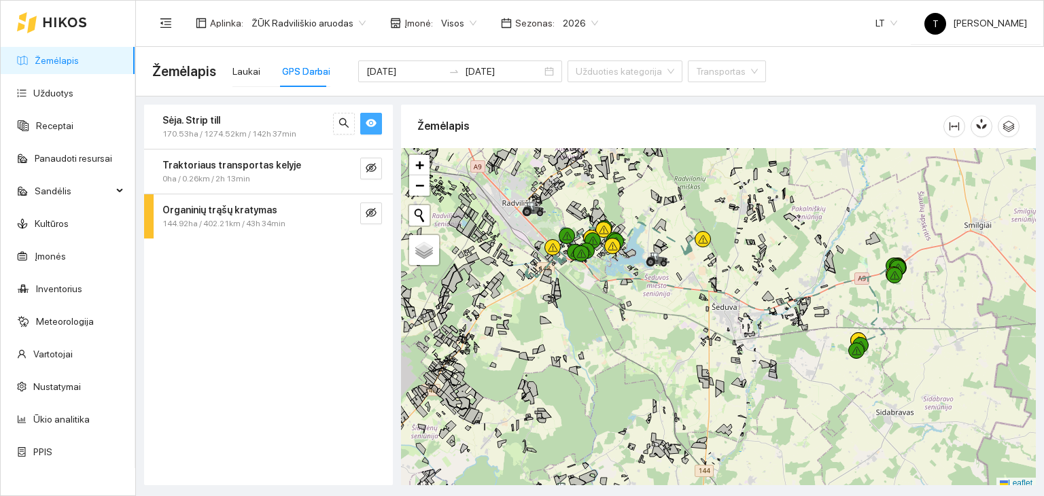
scroll to position [3, 0]
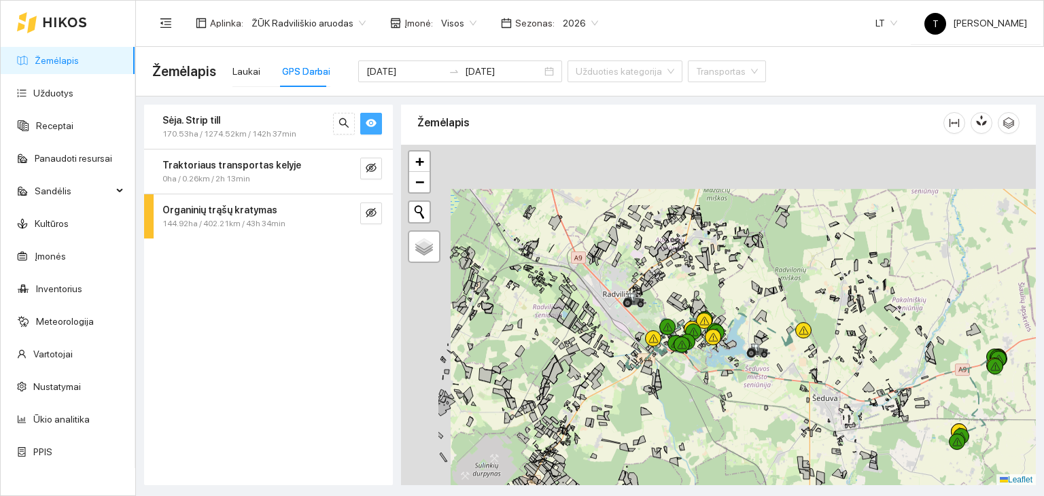
drag, startPoint x: 640, startPoint y: 282, endPoint x: 748, endPoint y: 386, distance: 150.0
click at [750, 391] on div at bounding box center [718, 315] width 635 height 341
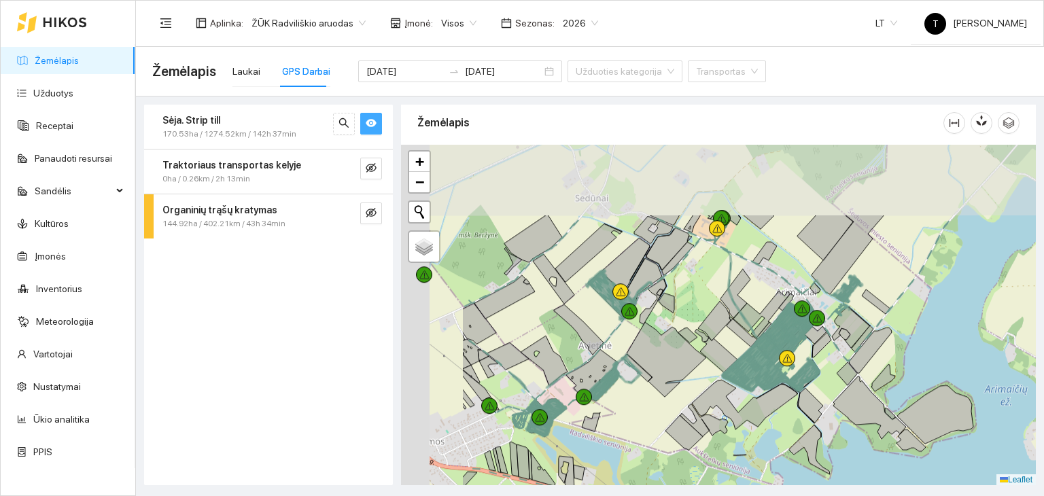
drag, startPoint x: 735, startPoint y: 314, endPoint x: 836, endPoint y: 397, distance: 130.9
click at [836, 397] on div at bounding box center [718, 315] width 635 height 341
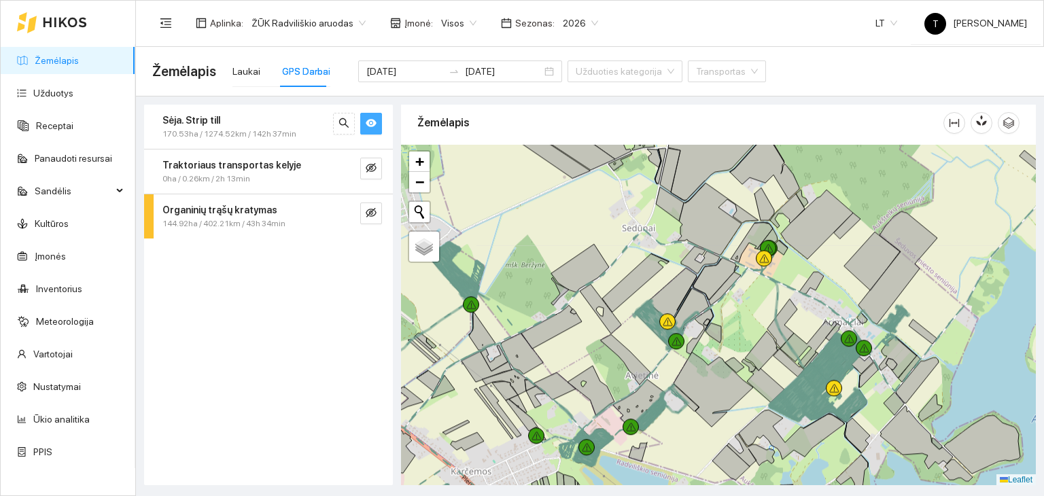
drag, startPoint x: 536, startPoint y: 341, endPoint x: 579, endPoint y: 368, distance: 51.3
click at [579, 368] on div at bounding box center [718, 315] width 635 height 341
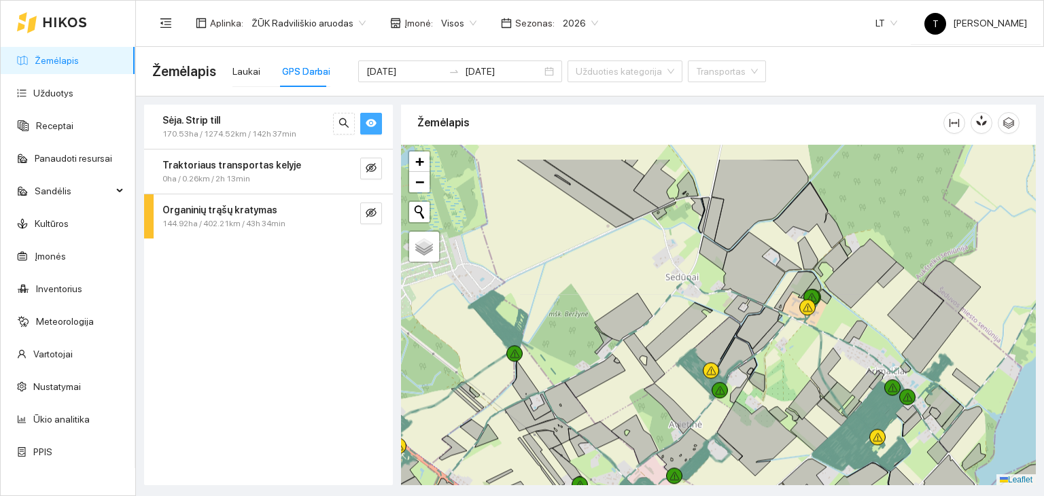
drag, startPoint x: 534, startPoint y: 319, endPoint x: 581, endPoint y: 373, distance: 70.9
click at [581, 373] on div at bounding box center [718, 315] width 635 height 341
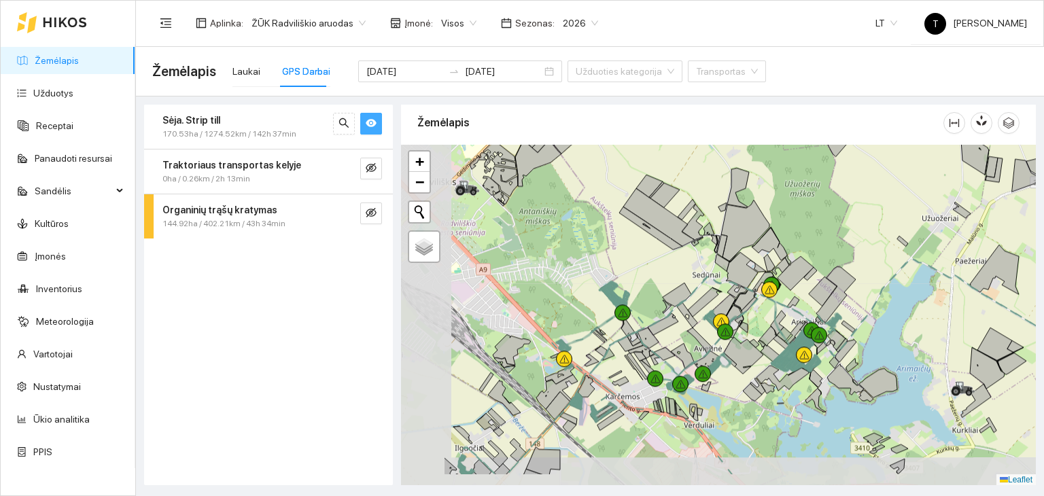
drag, startPoint x: 492, startPoint y: 411, endPoint x: 599, endPoint y: 366, distance: 116.0
click at [599, 366] on div at bounding box center [718, 315] width 635 height 341
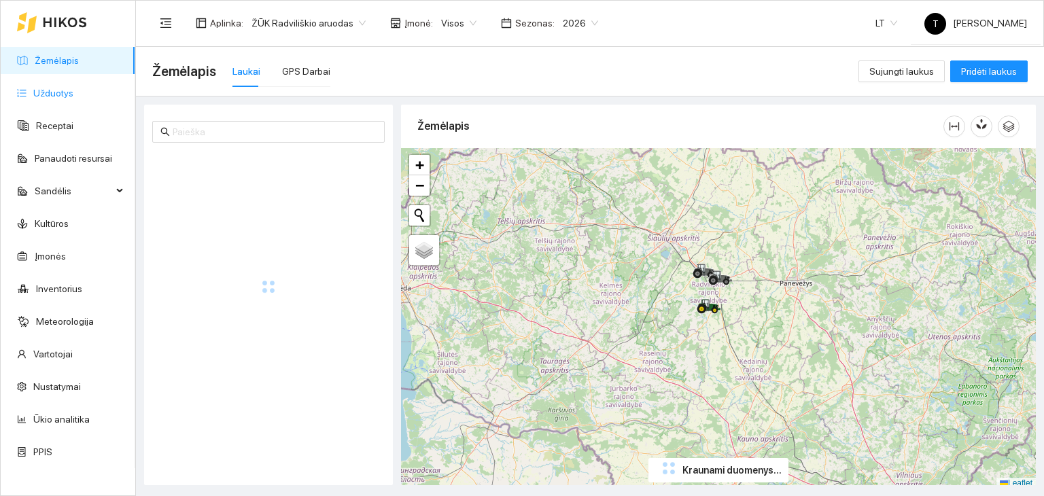
click at [63, 92] on link "Užduotys" at bounding box center [53, 93] width 40 height 11
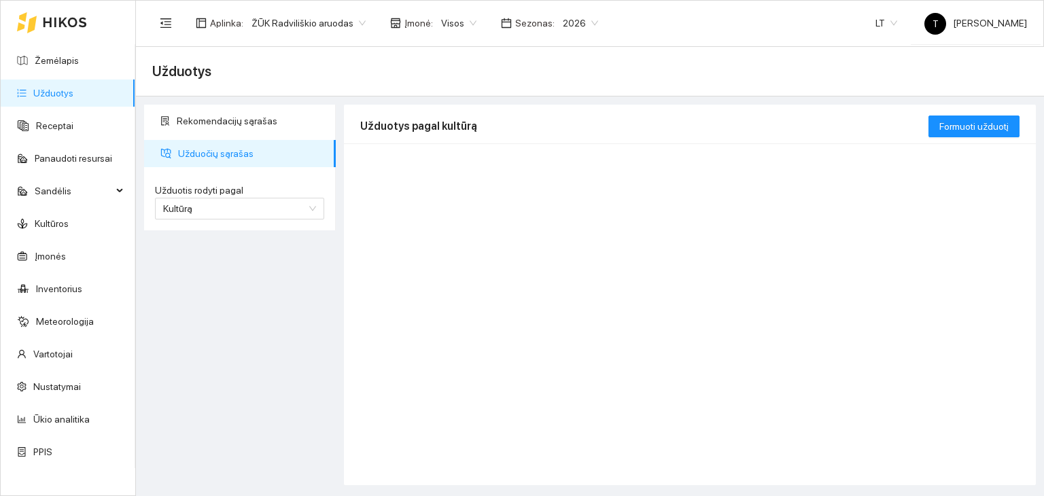
click at [449, 27] on body "Žemėlapis Užduotys Receptai Panaudoti resursai Sandėlis Kultūros Įmonės Invento…" at bounding box center [522, 248] width 1044 height 496
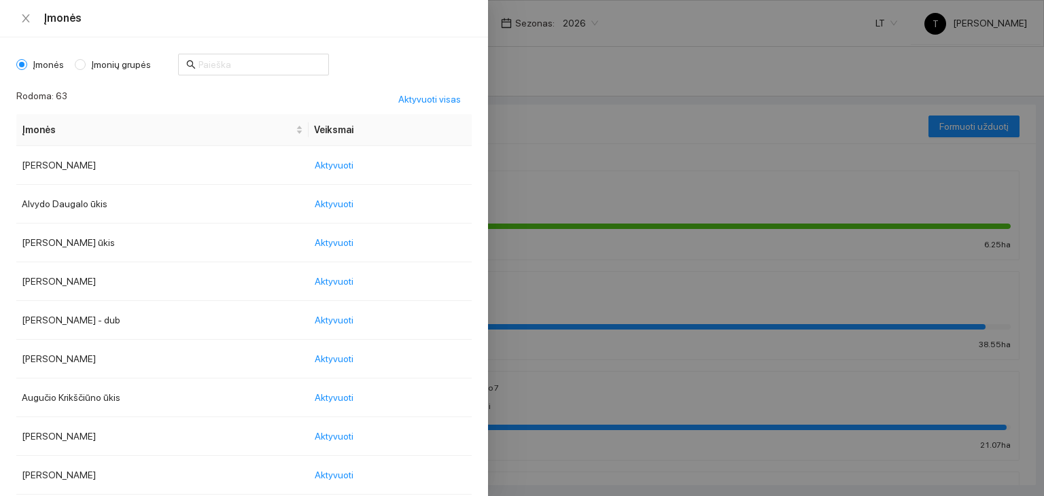
click at [111, 63] on span "Įmonių grupės" at bounding box center [121, 64] width 71 height 15
click at [86, 63] on input "Įmonių grupės" at bounding box center [80, 64] width 11 height 11
radio input "true"
radio input "false"
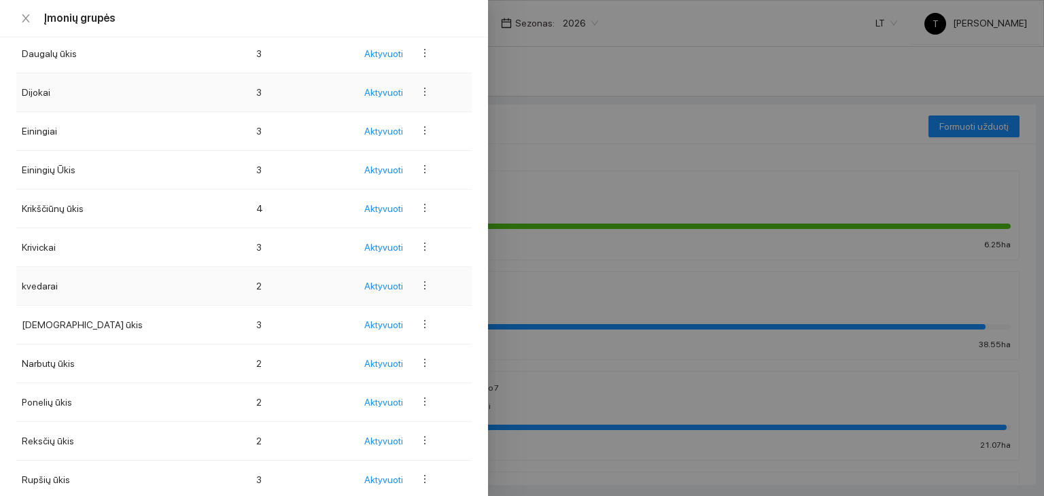
scroll to position [204, 0]
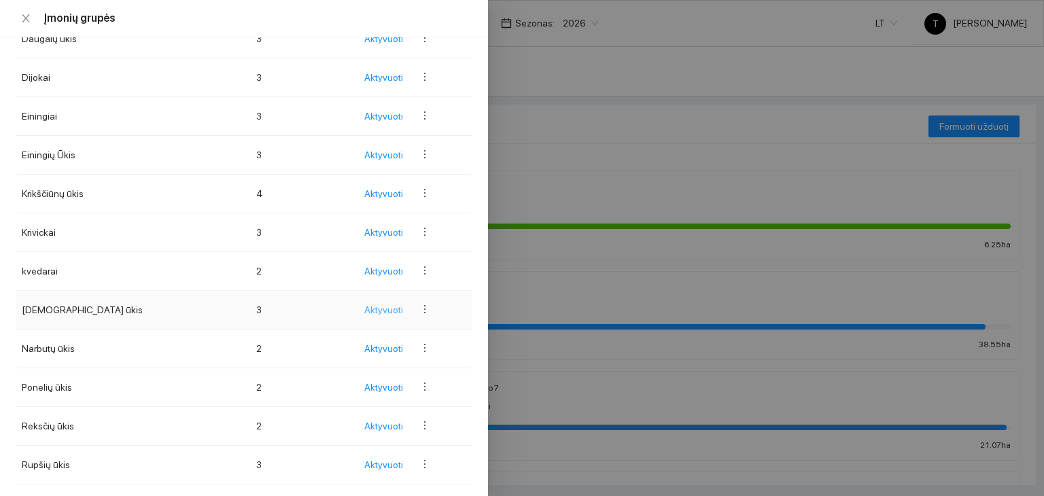
click at [388, 312] on span "Aktyvuoti" at bounding box center [383, 309] width 39 height 15
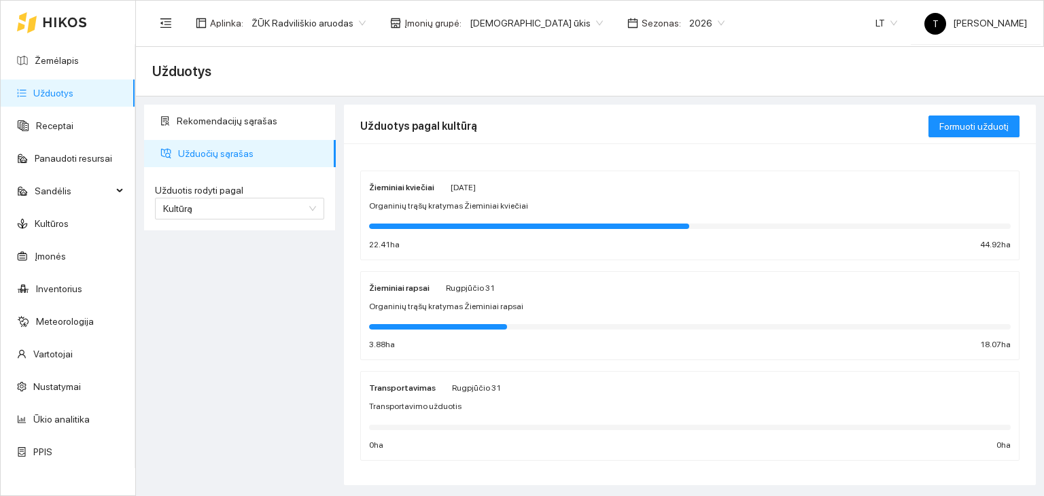
click at [631, 207] on div "Organinių trąšų kratymas Žieminiai kviečiai" at bounding box center [690, 206] width 642 height 13
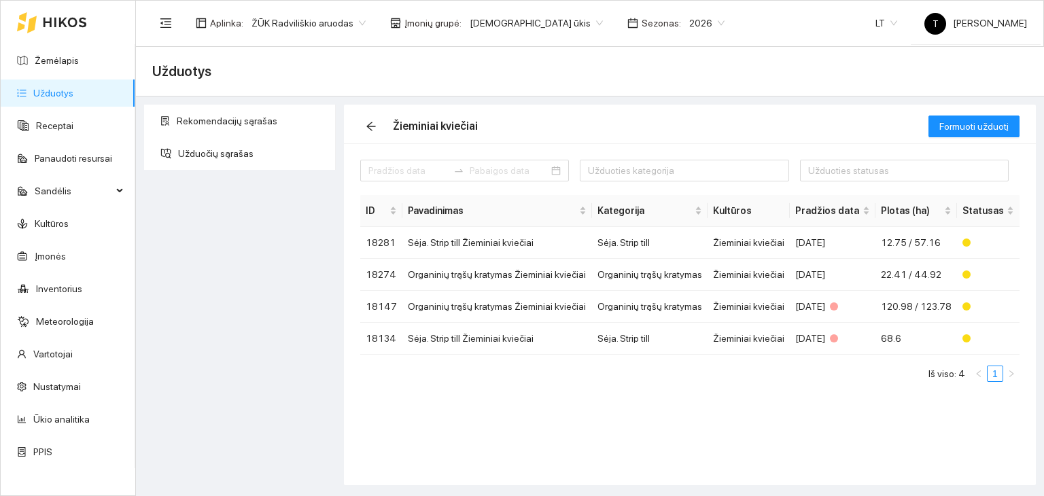
click at [73, 90] on link "Užduotys" at bounding box center [53, 93] width 40 height 11
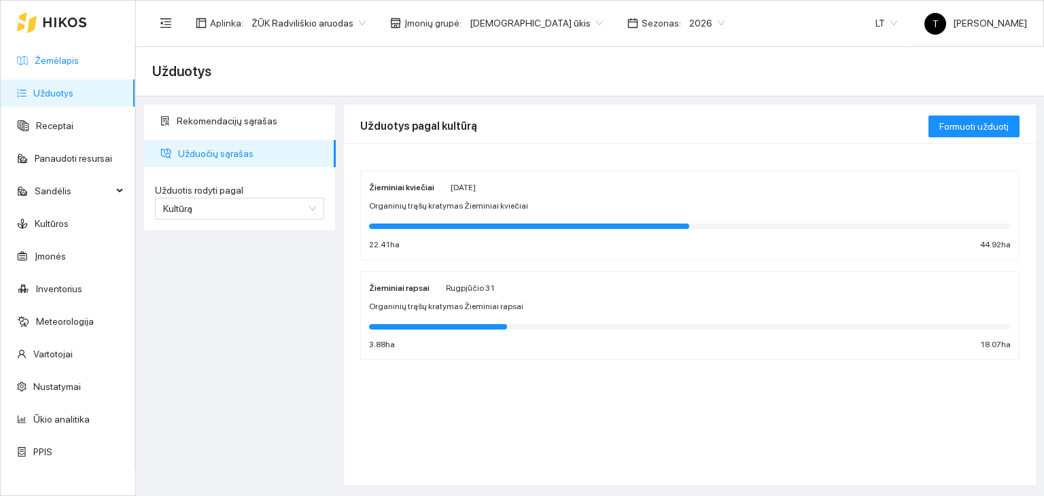
click at [79, 57] on link "Žemėlapis" at bounding box center [57, 60] width 44 height 11
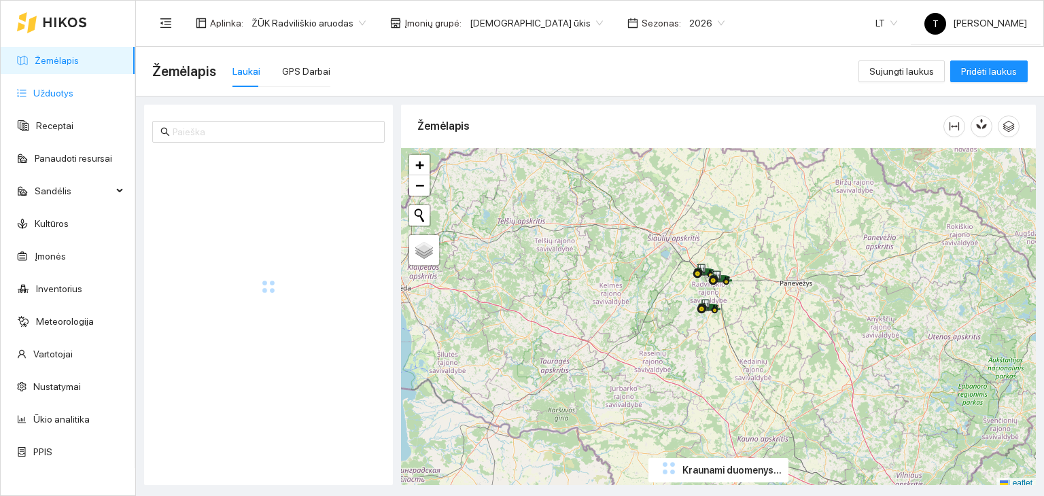
click at [73, 93] on link "Užduotys" at bounding box center [53, 93] width 40 height 11
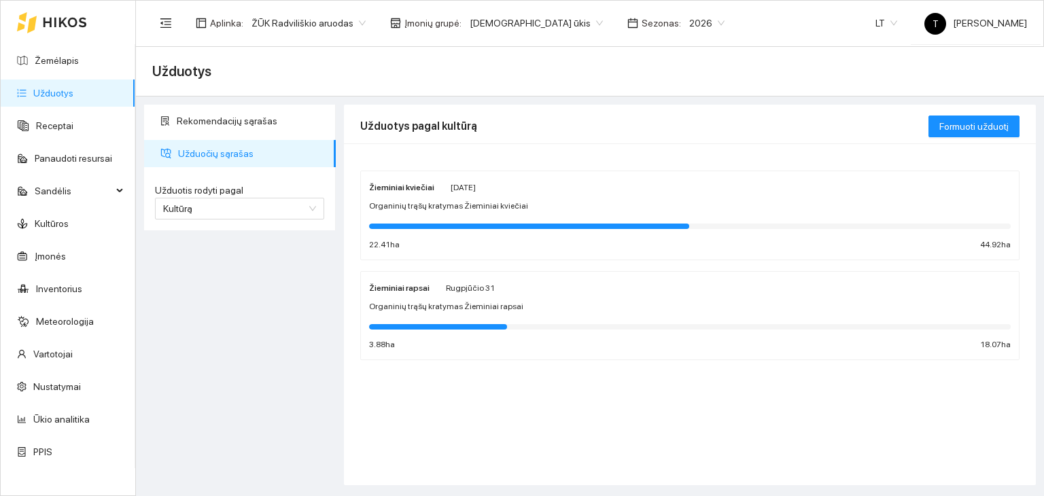
click at [474, 289] on span "Rugpjūčio 31" at bounding box center [470, 288] width 49 height 10
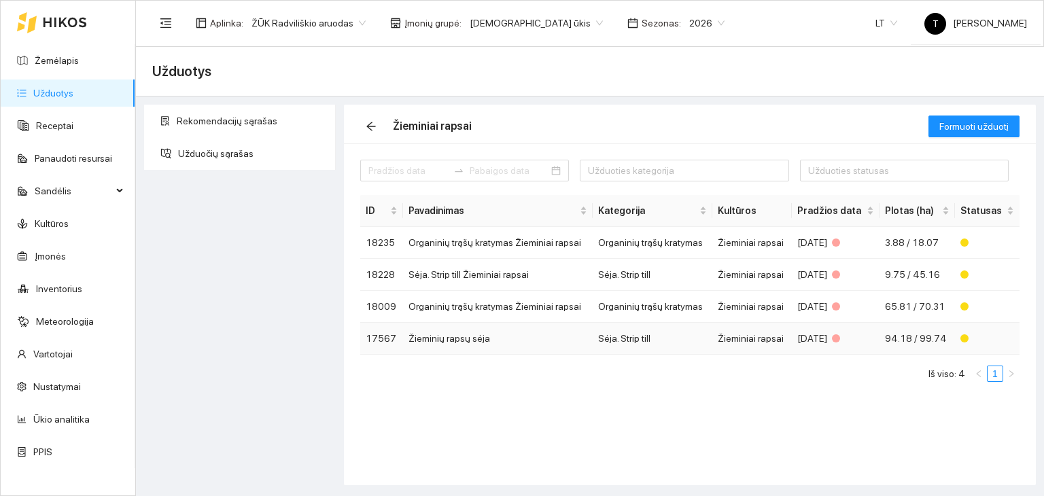
click at [467, 338] on td "Žieminių rapsų sėja" at bounding box center [498, 339] width 190 height 32
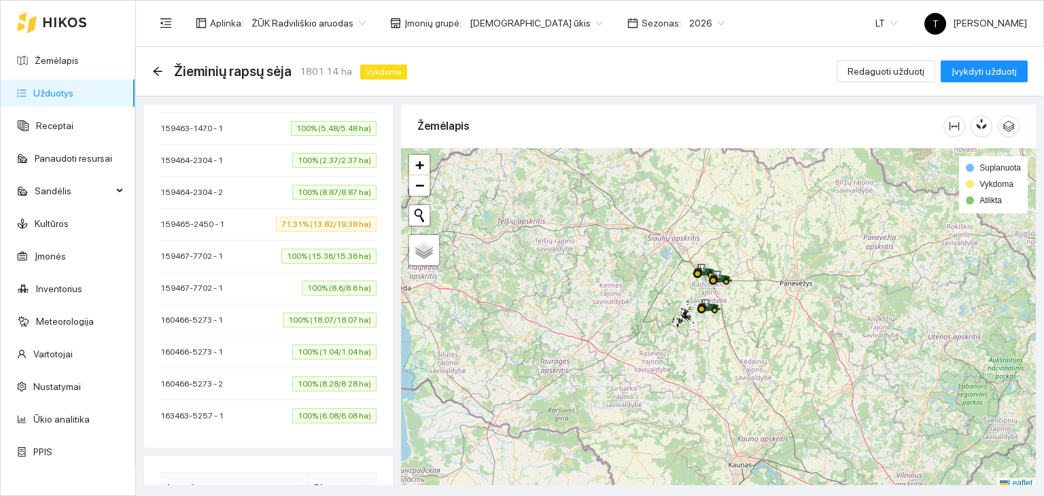
scroll to position [322, 0]
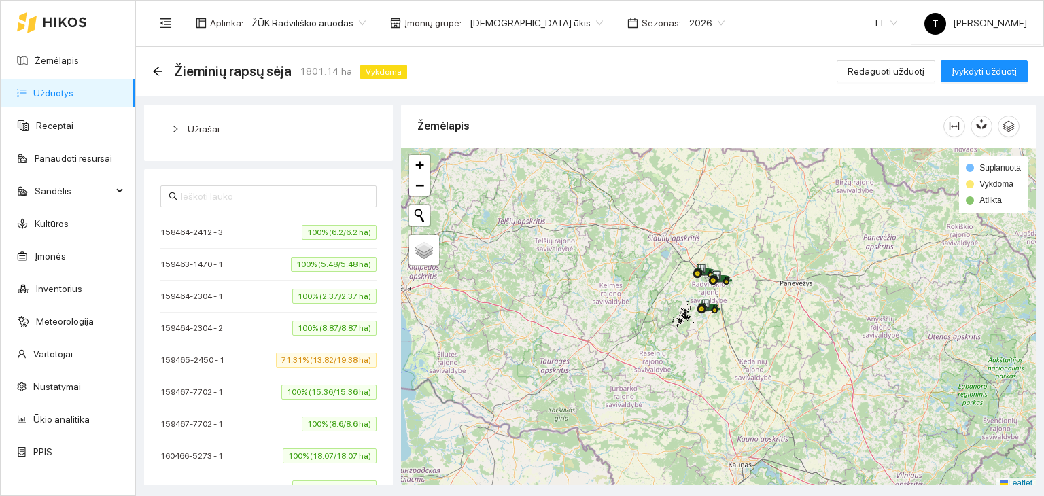
click at [322, 232] on span "100% (6.2/6.2 ha)" at bounding box center [339, 232] width 75 height 15
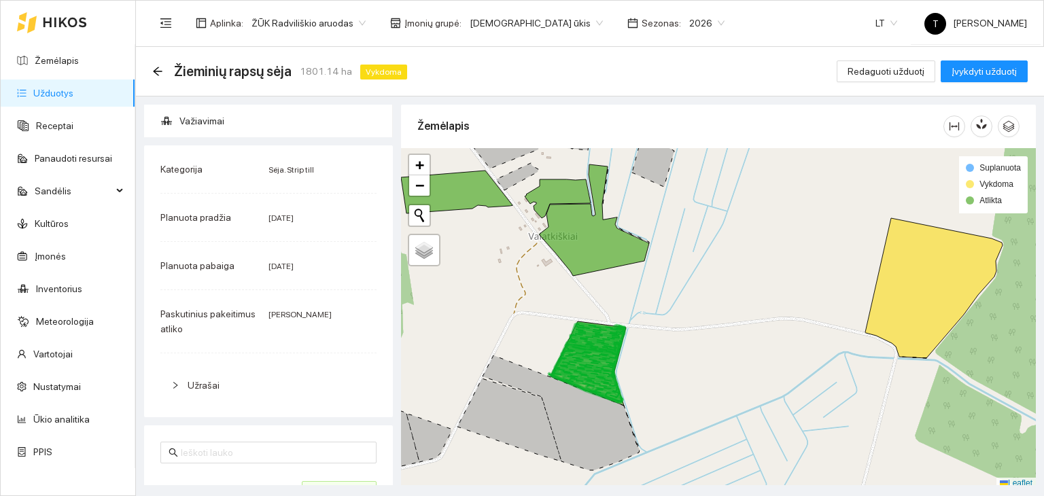
scroll to position [0, 0]
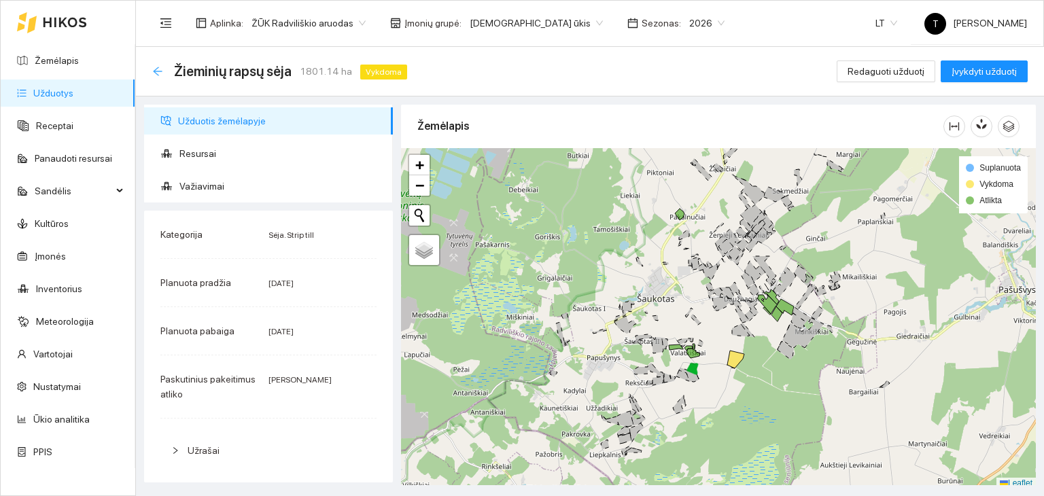
click at [158, 71] on icon "arrow-left" at bounding box center [157, 71] width 11 height 11
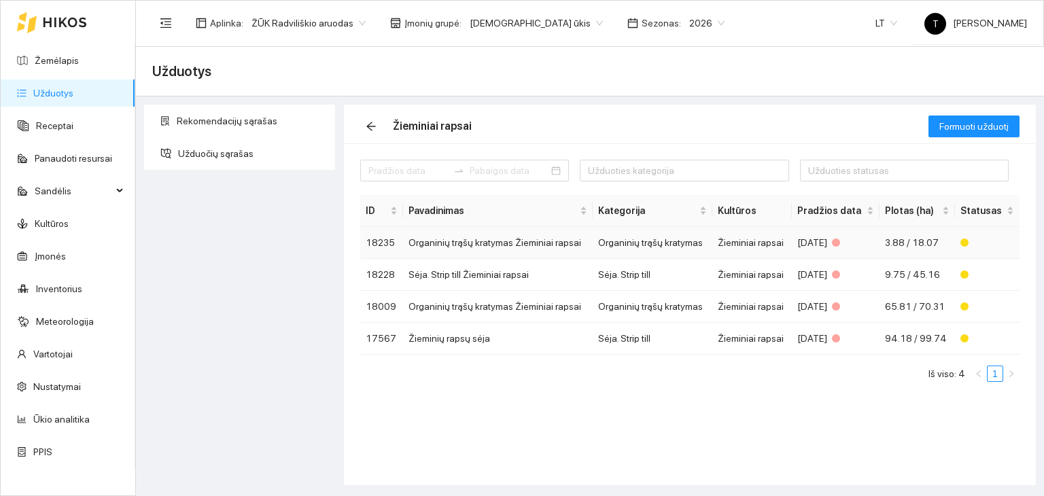
click at [968, 237] on td at bounding box center [987, 243] width 65 height 32
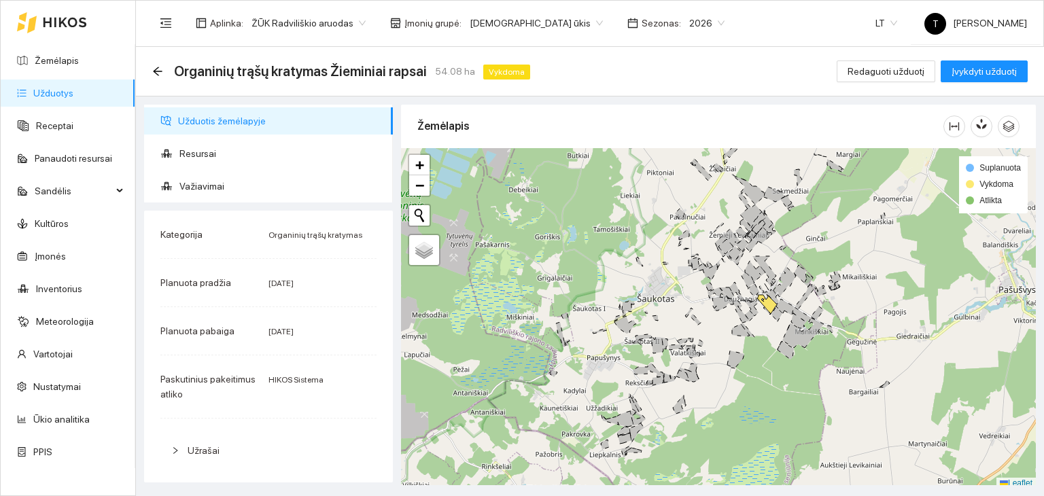
scroll to position [3, 0]
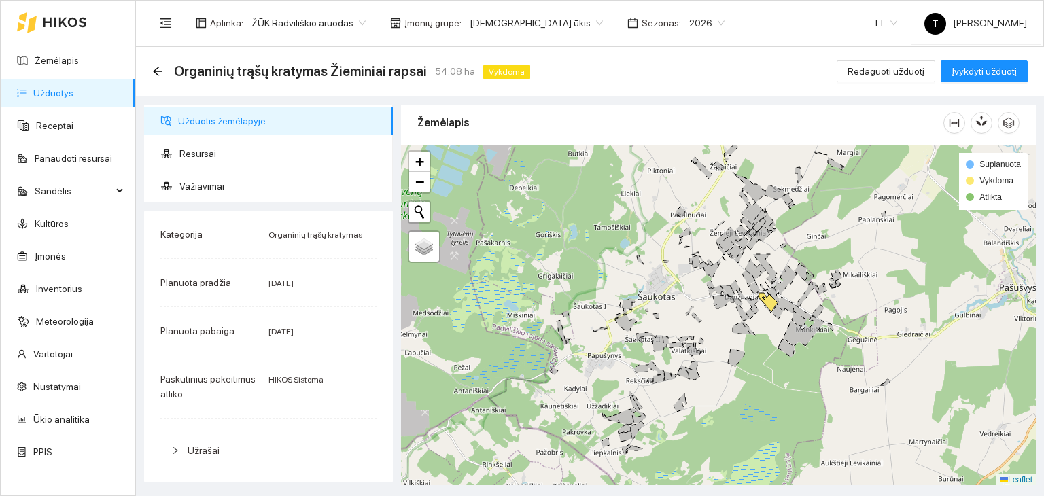
drag, startPoint x: 968, startPoint y: 237, endPoint x: 454, endPoint y: 245, distance: 514.0
click at [452, 245] on div "+ − Nieko nerasta. Bandykite dar kartą. Žemėlapis Palydovas Leaflet Suplanuota …" at bounding box center [718, 315] width 635 height 341
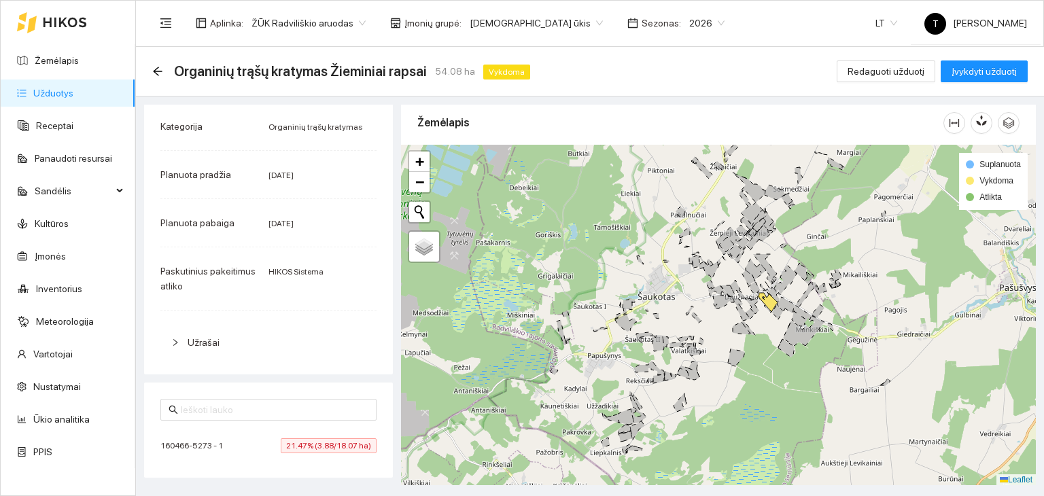
scroll to position [314, 0]
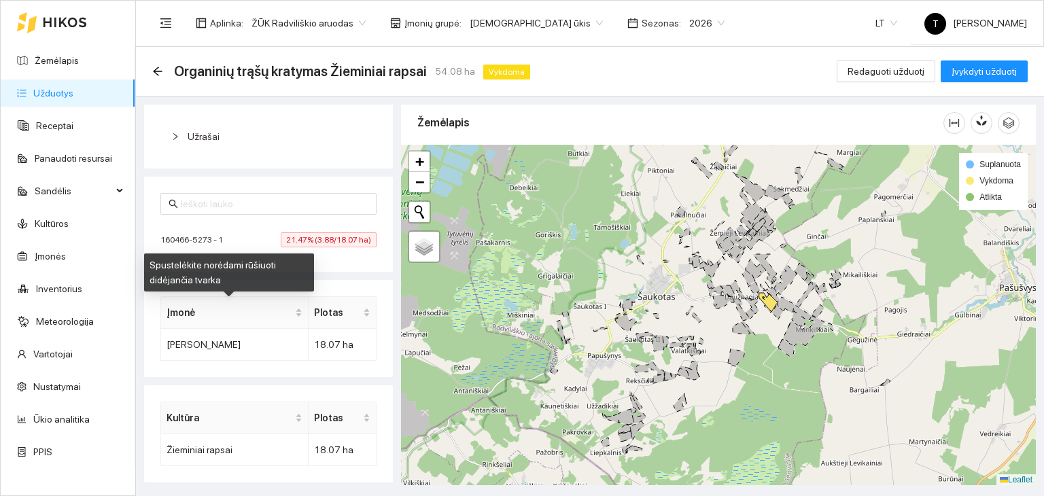
click at [317, 243] on span "21.47% (3.88/18.07 ha)" at bounding box center [329, 239] width 96 height 15
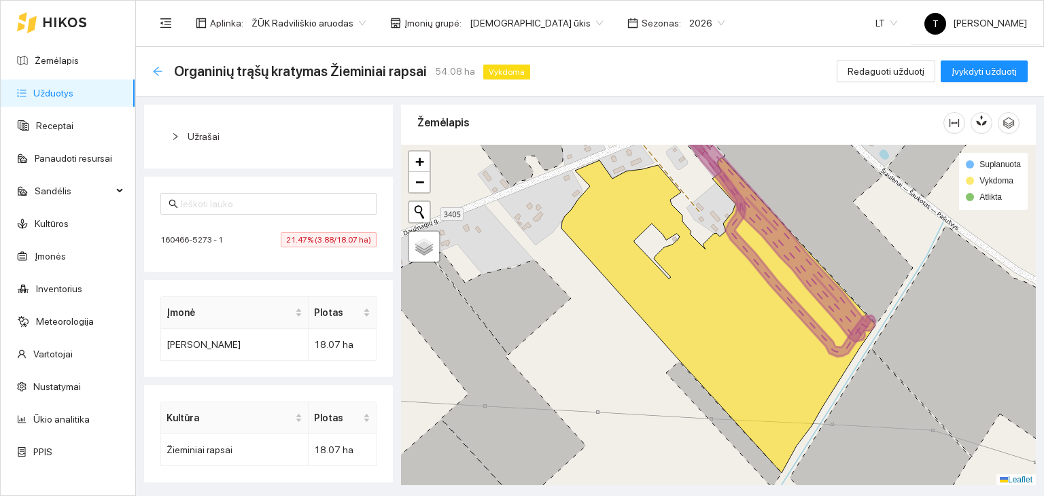
click at [157, 69] on icon "arrow-left" at bounding box center [157, 71] width 9 height 9
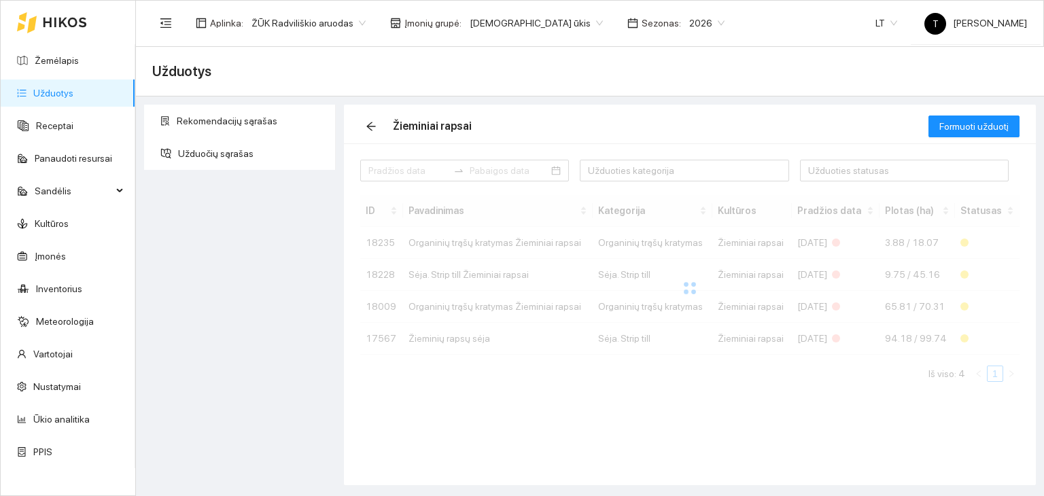
click at [158, 69] on span "Užduotys" at bounding box center [181, 71] width 59 height 22
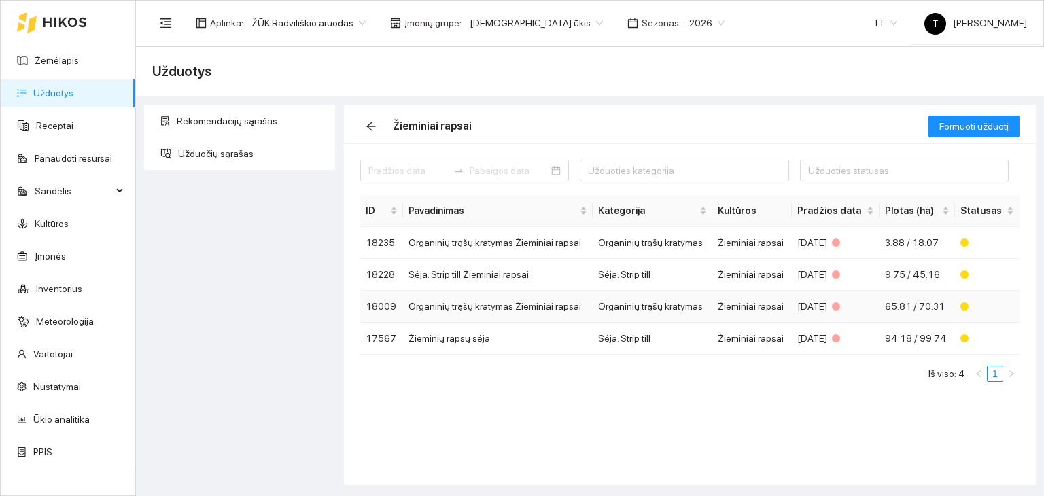
click at [744, 305] on td "Žieminiai rapsai" at bounding box center [752, 307] width 80 height 32
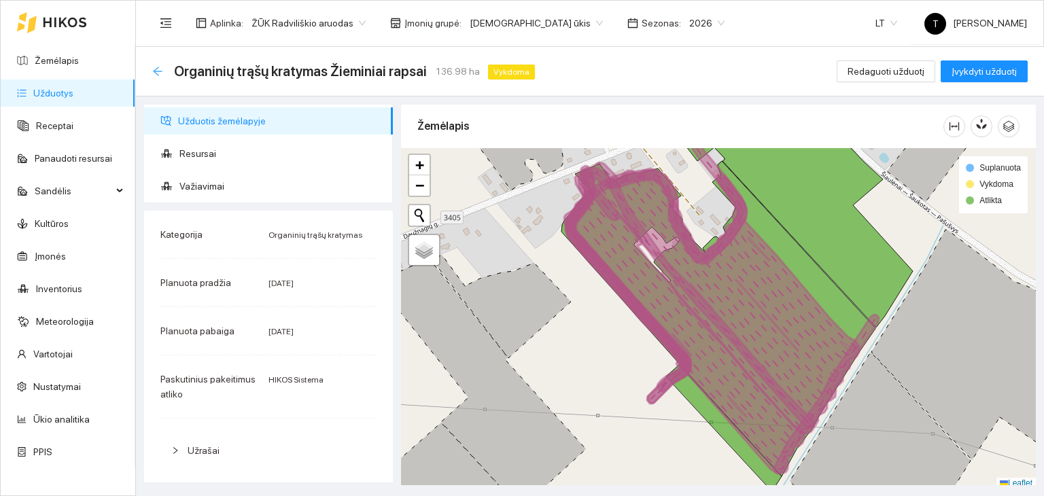
click at [162, 67] on icon "arrow-left" at bounding box center [157, 71] width 11 height 11
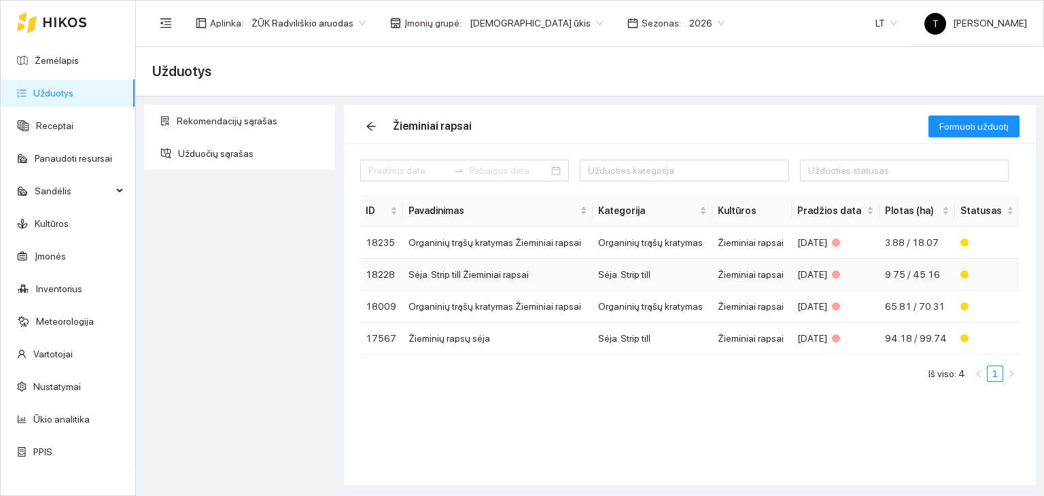
click at [518, 271] on td "Sėja. Strip till Žieminiai rapsai" at bounding box center [498, 275] width 190 height 32
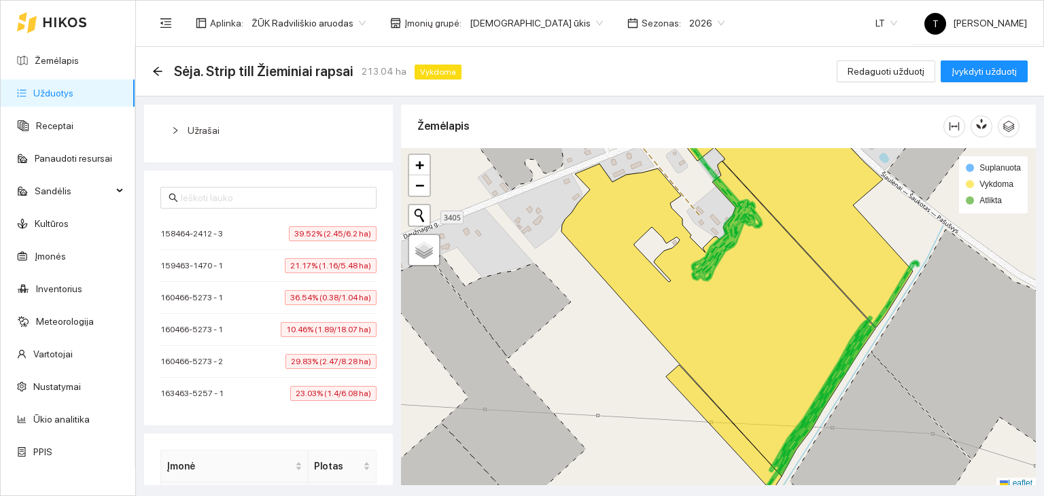
scroll to position [300, 0]
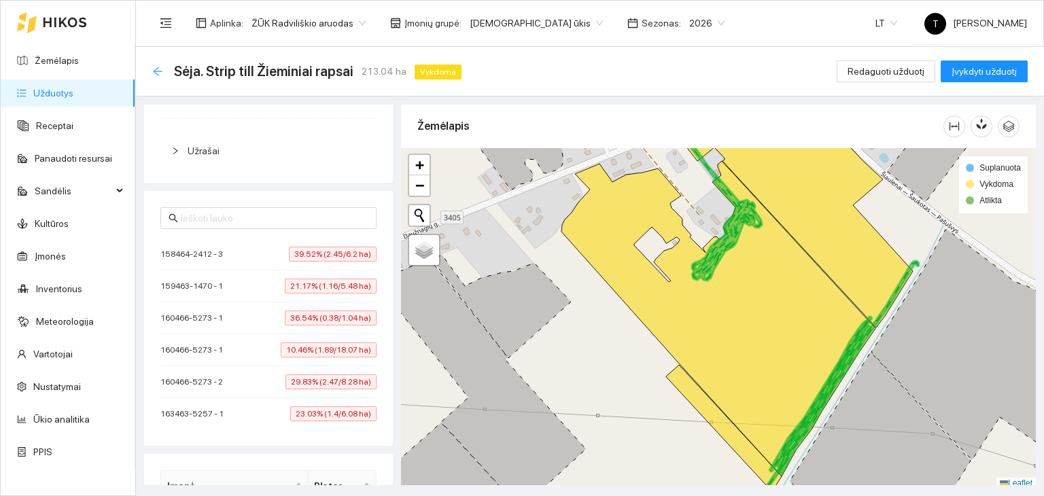
click at [156, 74] on icon "arrow-left" at bounding box center [157, 71] width 9 height 9
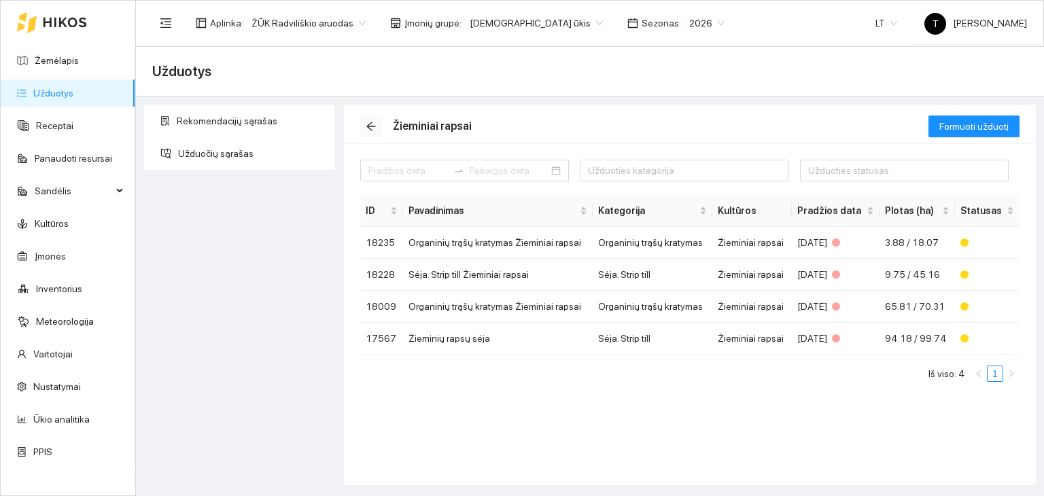
click at [375, 119] on button "button" at bounding box center [371, 127] width 22 height 22
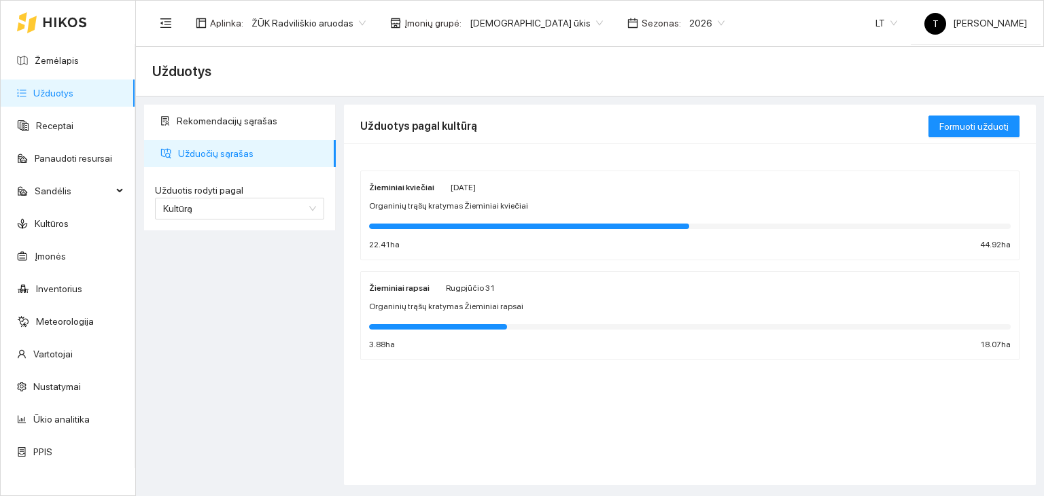
click at [595, 200] on div "Organinių trąšų kratymas Žieminiai kviečiai" at bounding box center [690, 206] width 642 height 13
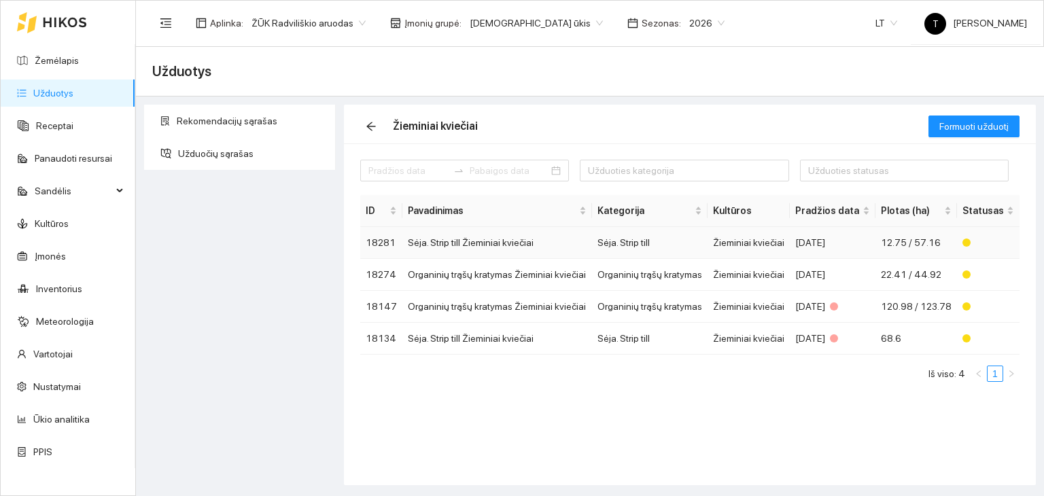
click at [593, 237] on td "Sėja. Strip till" at bounding box center [650, 243] width 116 height 32
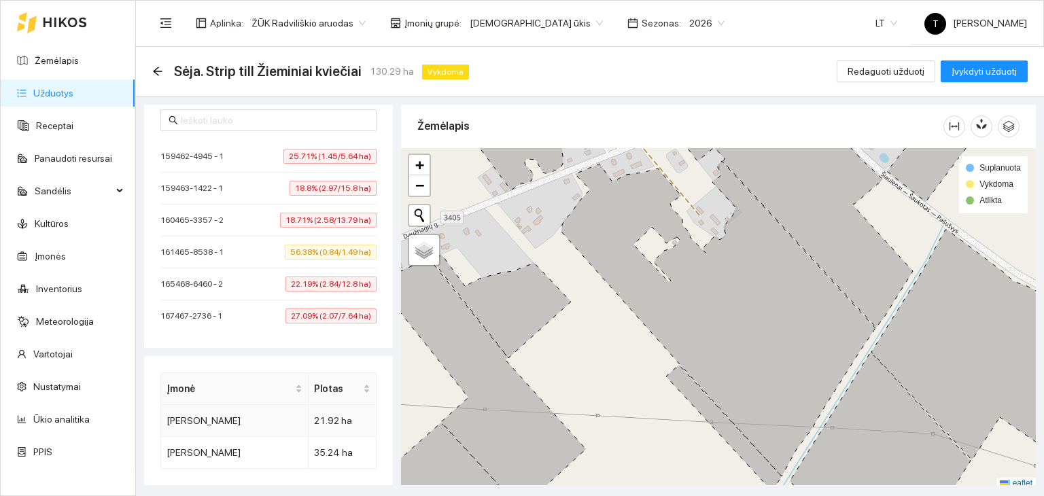
scroll to position [368, 0]
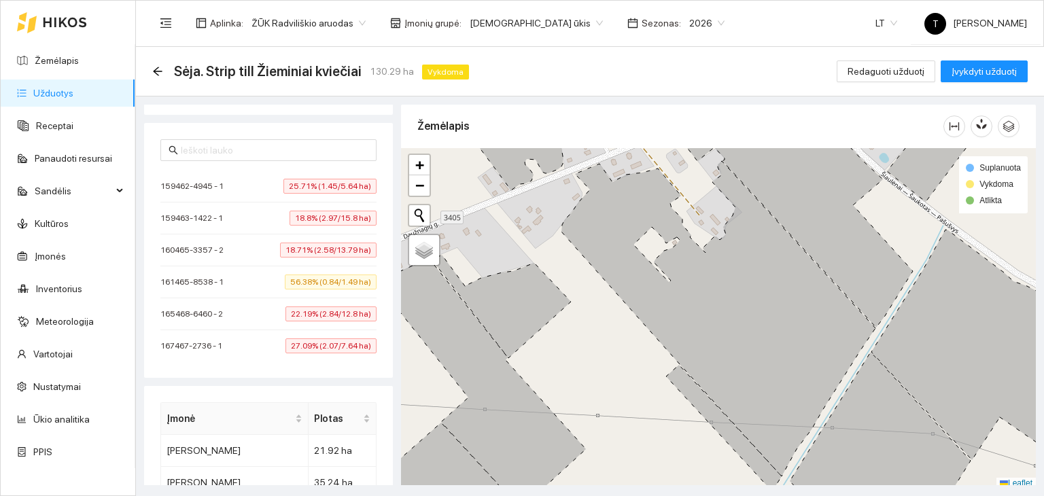
click at [347, 188] on span "25.71% (1.45/5.64 ha)" at bounding box center [329, 186] width 93 height 15
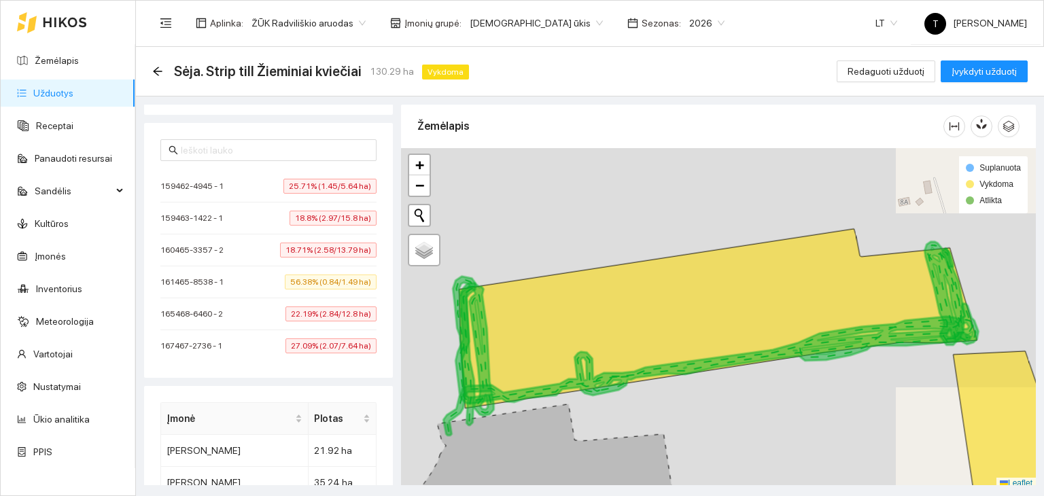
click at [348, 213] on span "18.8% (2.97/15.8 ha)" at bounding box center [333, 218] width 87 height 15
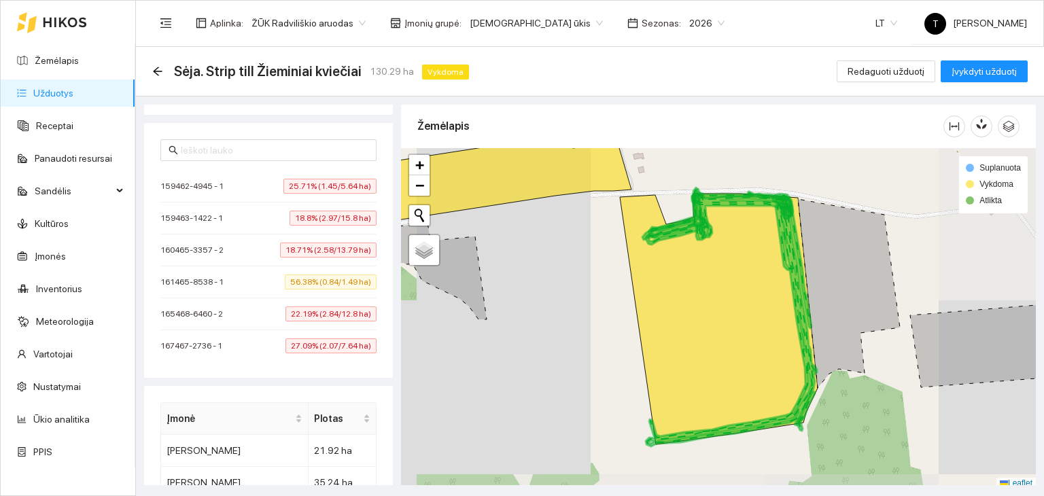
click at [341, 248] on span "18.71% (2.58/13.79 ha)" at bounding box center [328, 250] width 97 height 15
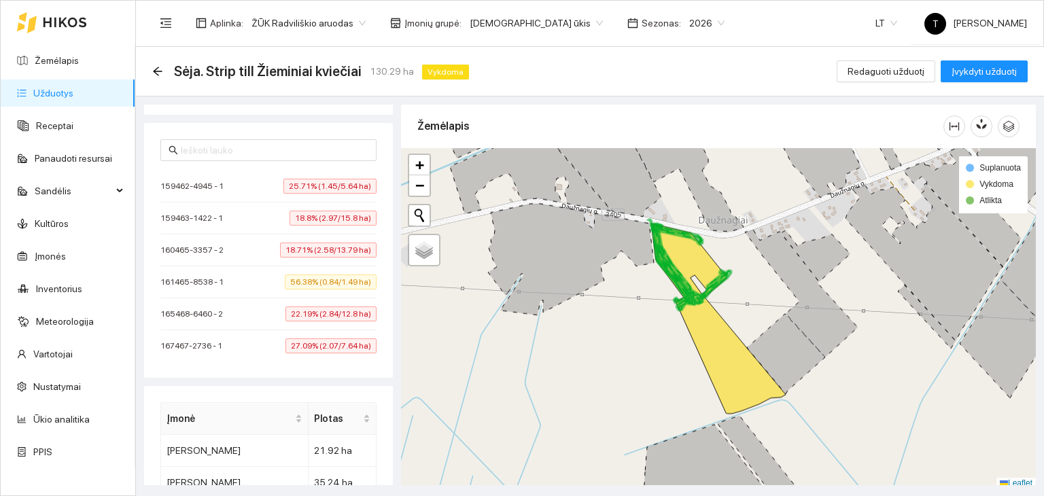
click at [349, 281] on span "56.38% (0.84/1.49 ha)" at bounding box center [331, 282] width 92 height 15
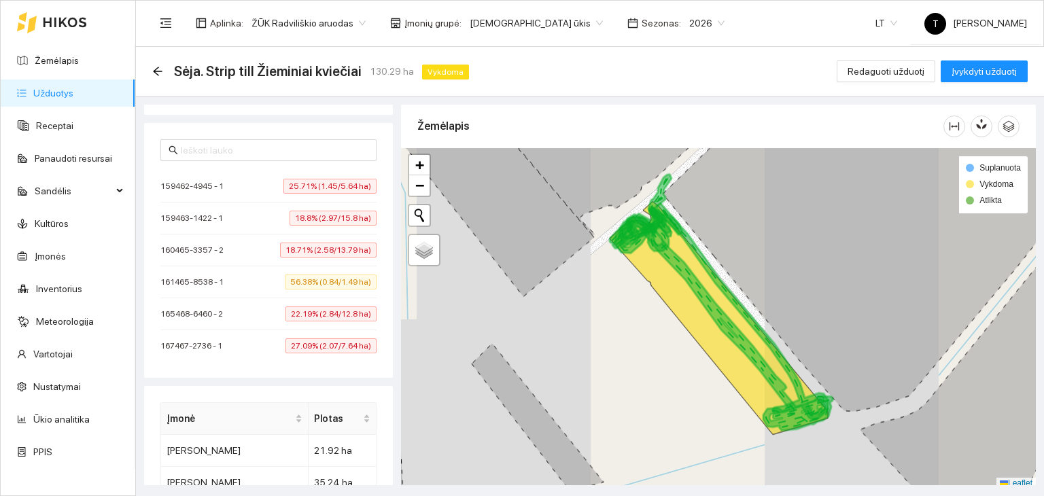
click at [343, 311] on span "22.19% (2.84/12.8 ha)" at bounding box center [331, 314] width 91 height 15
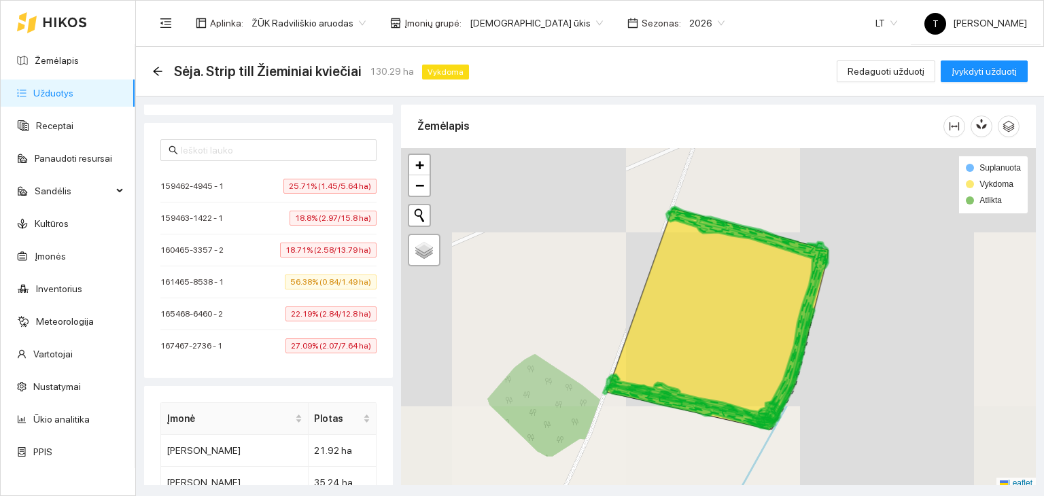
click at [343, 341] on span "27.09% (2.07/7.64 ha)" at bounding box center [331, 346] width 91 height 15
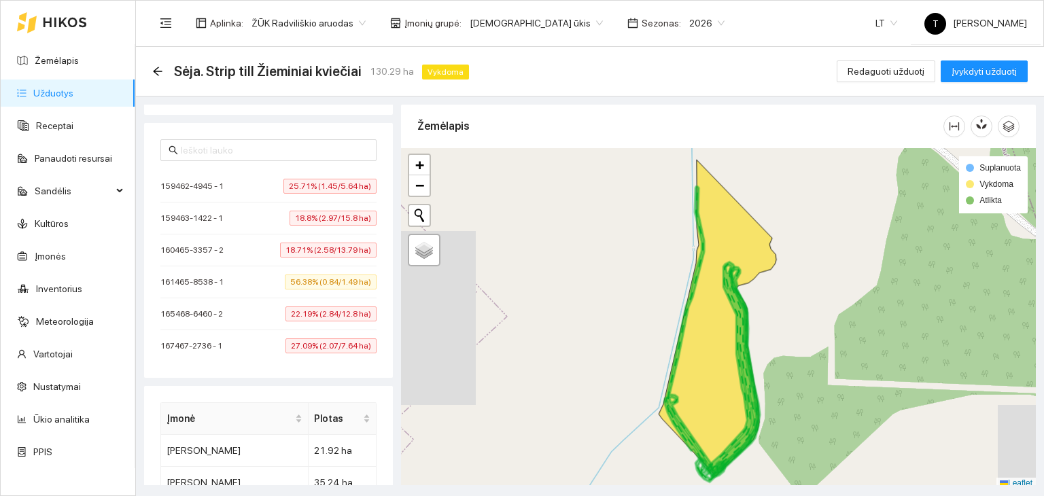
scroll to position [504, 0]
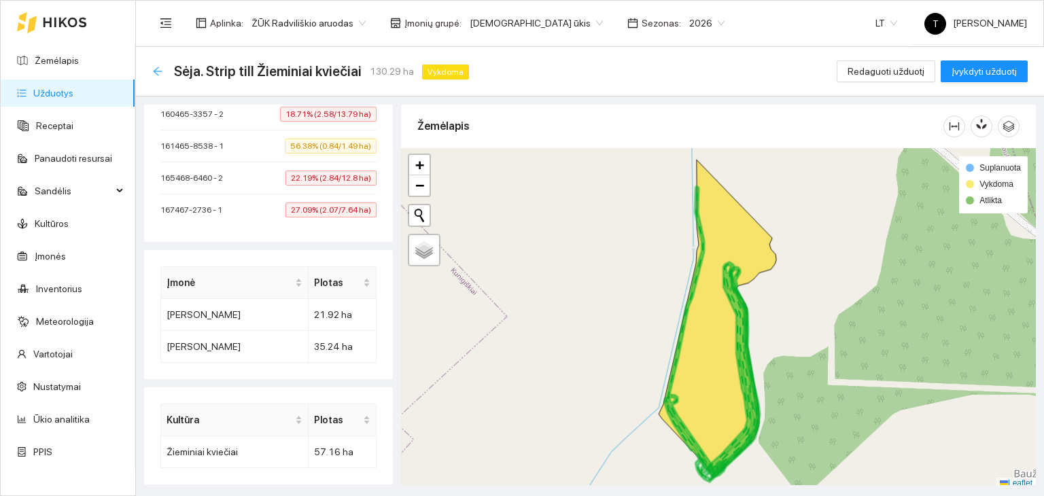
click at [155, 68] on icon "arrow-left" at bounding box center [157, 71] width 11 height 11
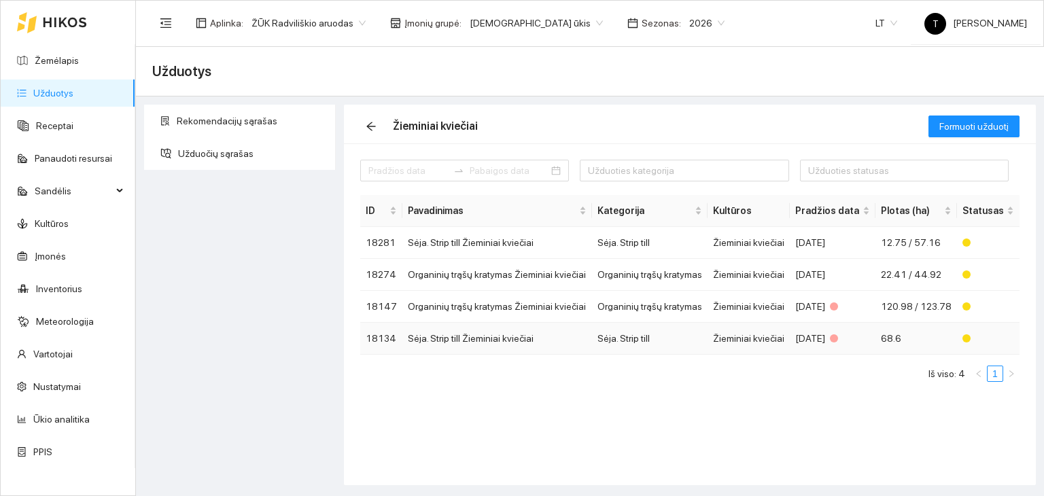
click at [876, 337] on td "68.6" at bounding box center [917, 339] width 82 height 32
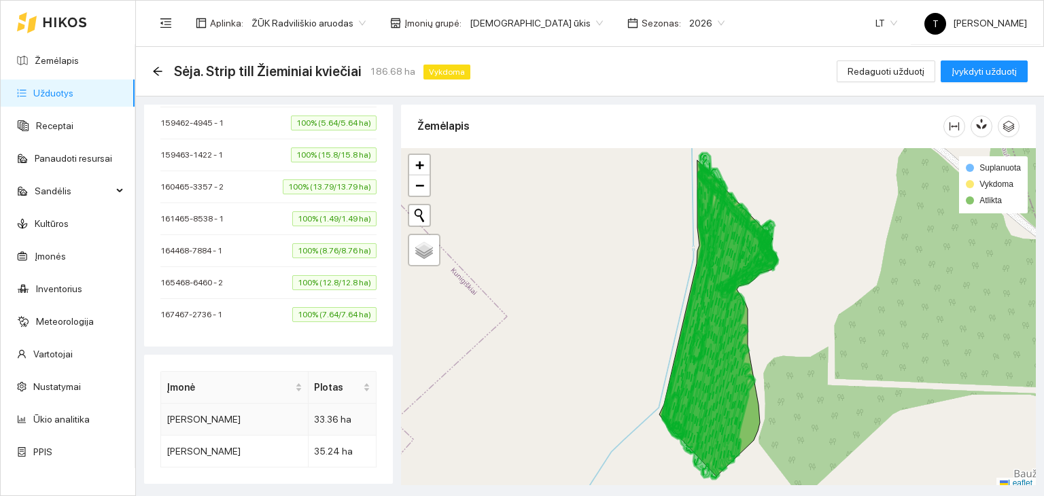
scroll to position [340, 0]
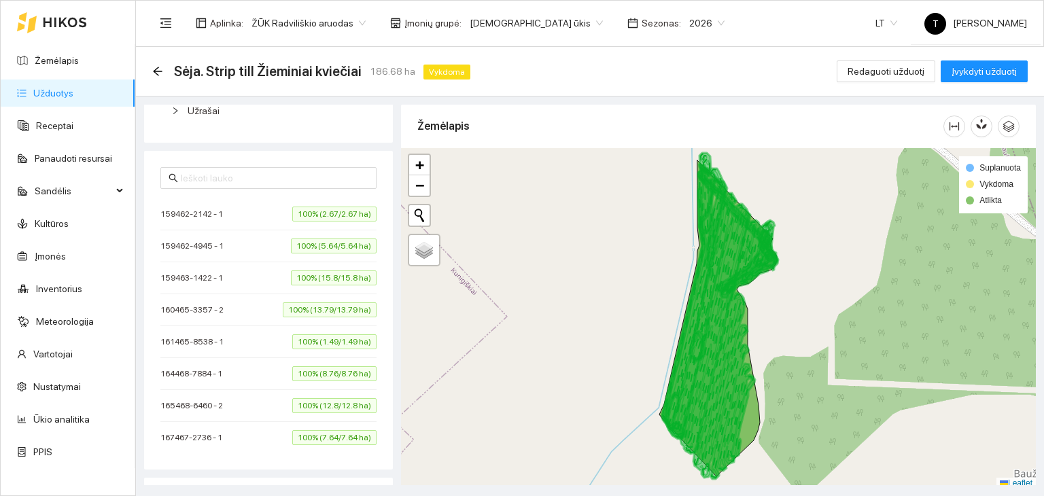
click at [350, 339] on span "100% (1.49/1.49 ha)" at bounding box center [334, 341] width 84 height 15
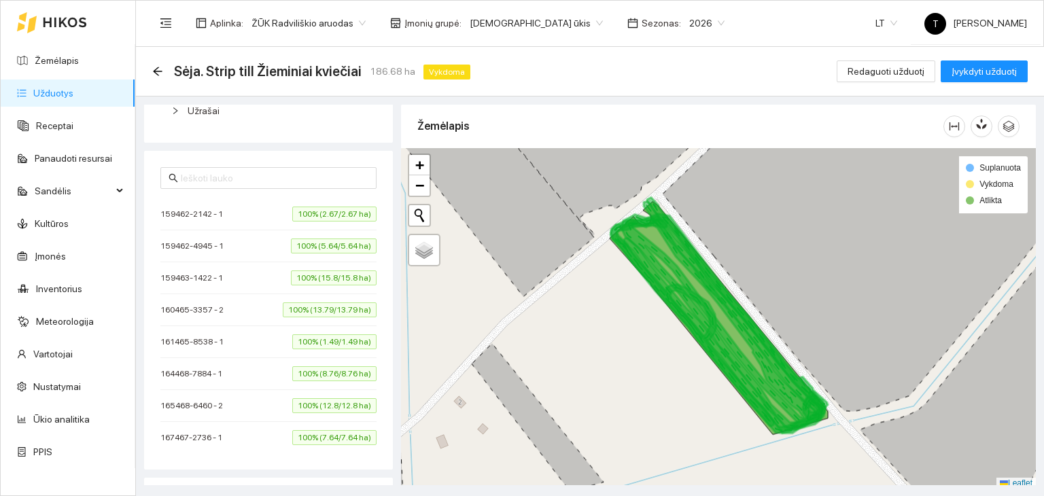
click at [339, 373] on span "100% (8.76/8.76 ha)" at bounding box center [334, 373] width 84 height 15
